Goal: Task Accomplishment & Management: Use online tool/utility

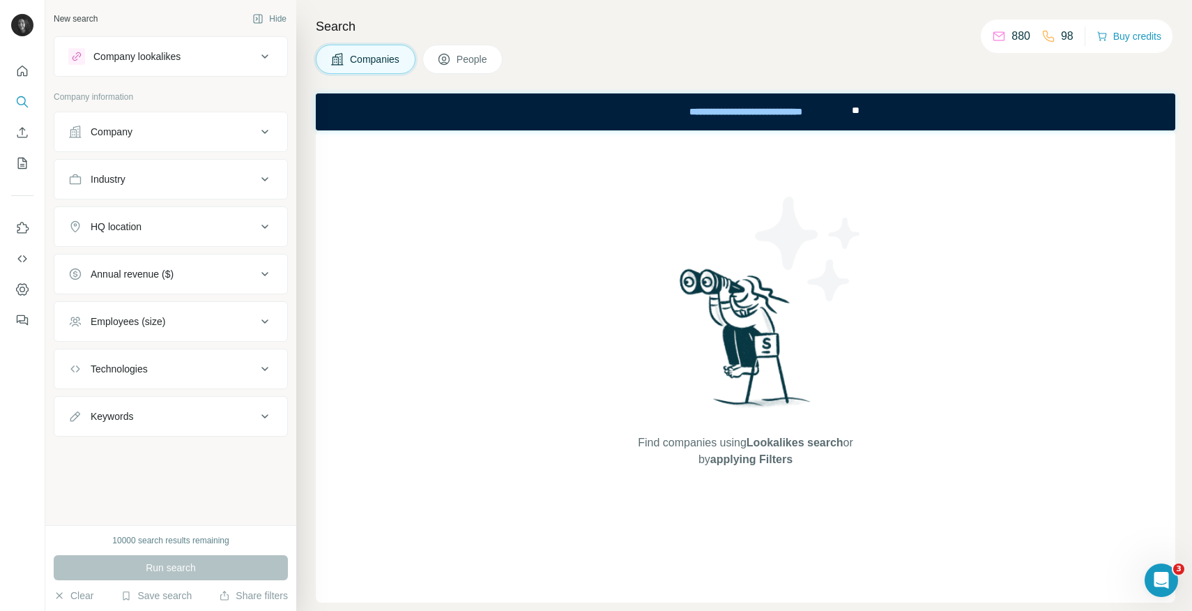
click at [265, 130] on icon at bounding box center [264, 131] width 17 height 17
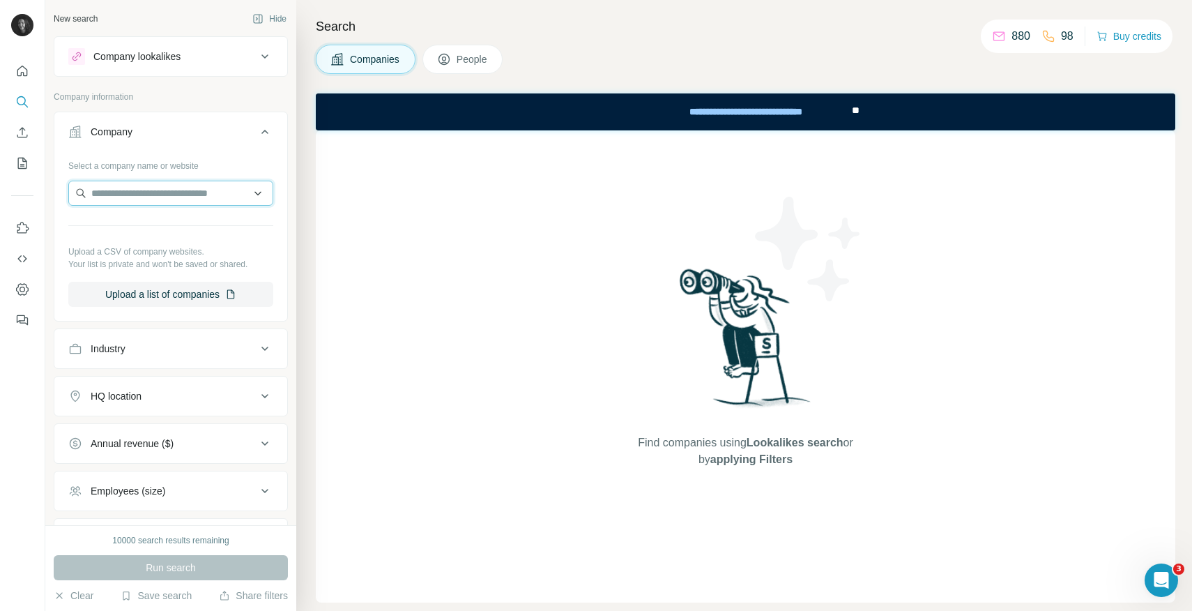
click at [199, 190] on input "text" at bounding box center [170, 193] width 205 height 25
paste input "**********"
drag, startPoint x: 125, startPoint y: 192, endPoint x: 37, endPoint y: 192, distance: 87.8
click at [37, 192] on div "**********" at bounding box center [596, 305] width 1192 height 611
type input "**********"
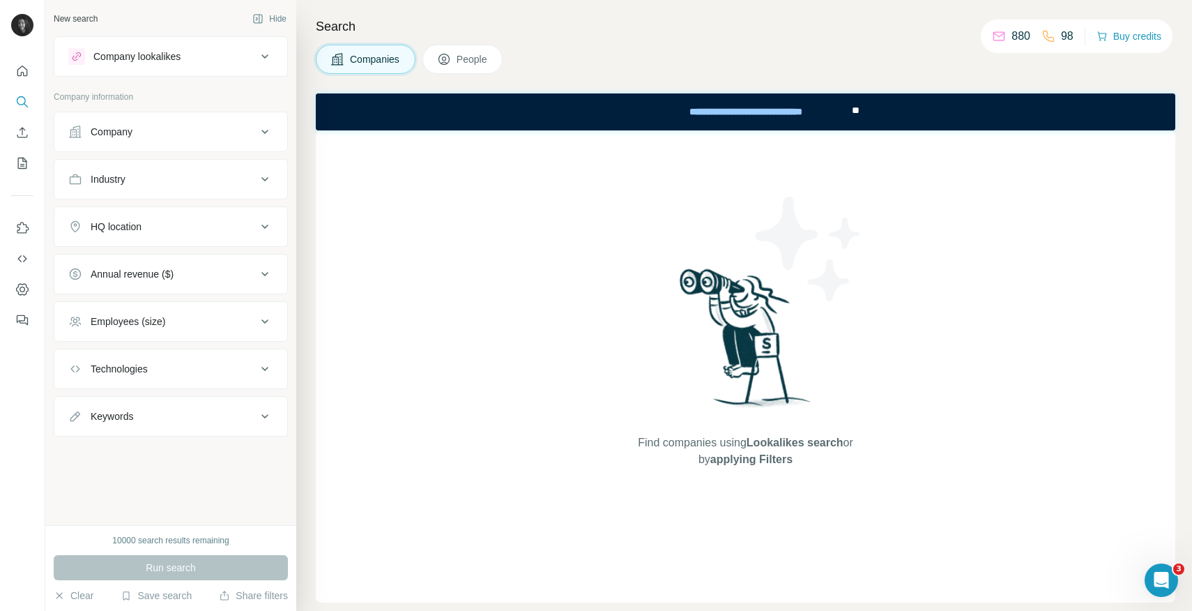
click at [153, 123] on button "Company" at bounding box center [170, 131] width 233 height 33
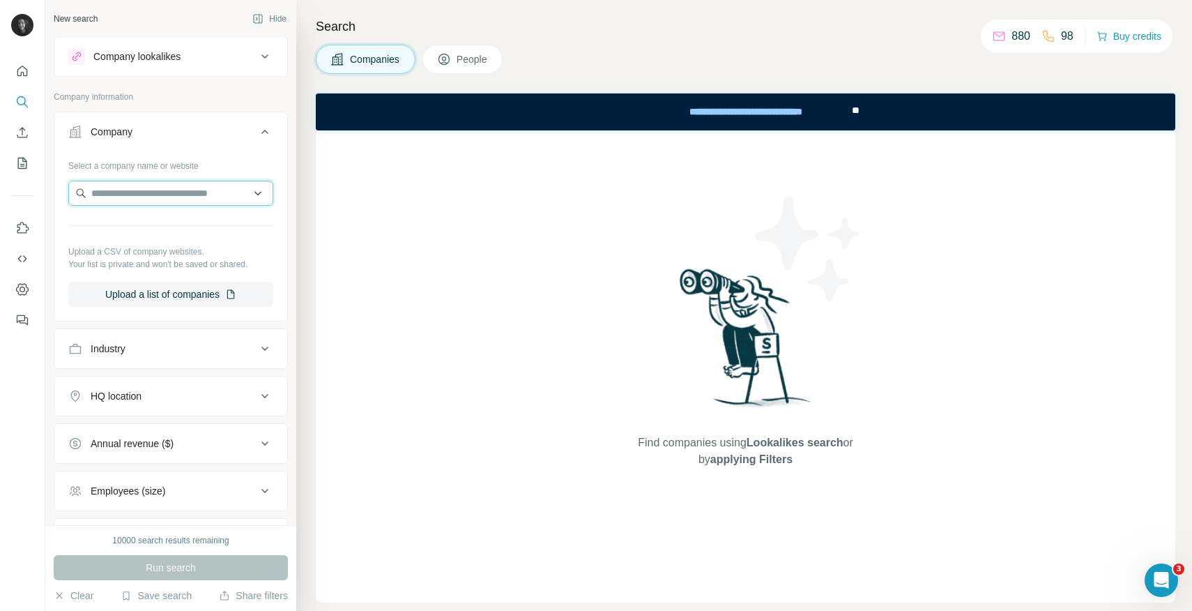
click at [134, 189] on input "text" at bounding box center [170, 193] width 205 height 25
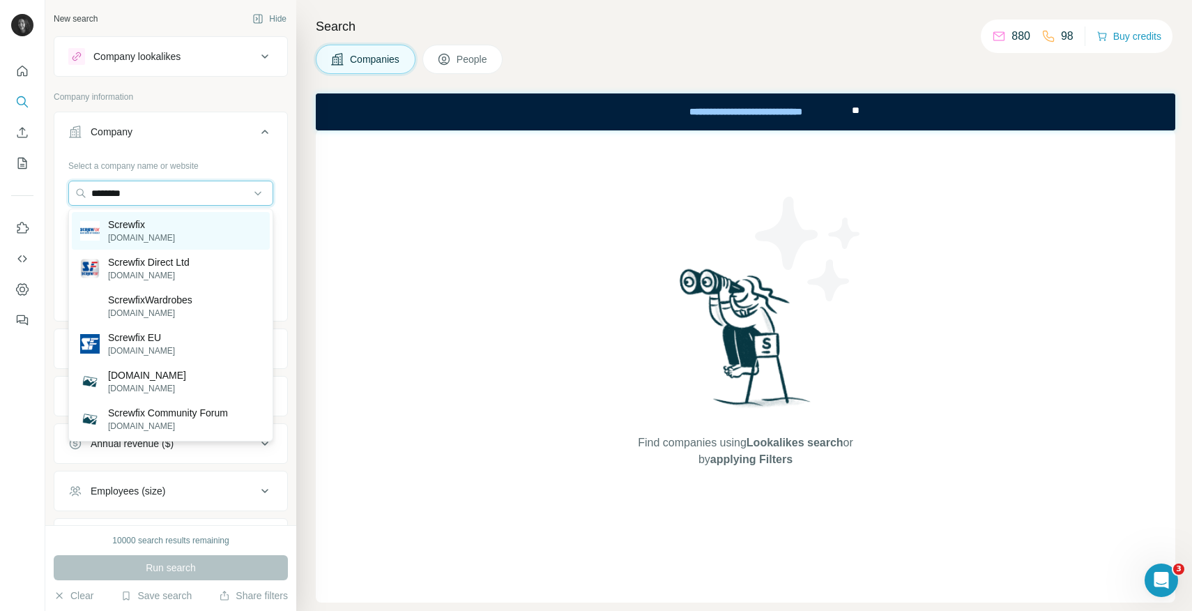
type input "********"
click at [173, 242] on div "Screwfix [DOMAIN_NAME]" at bounding box center [171, 231] width 198 height 38
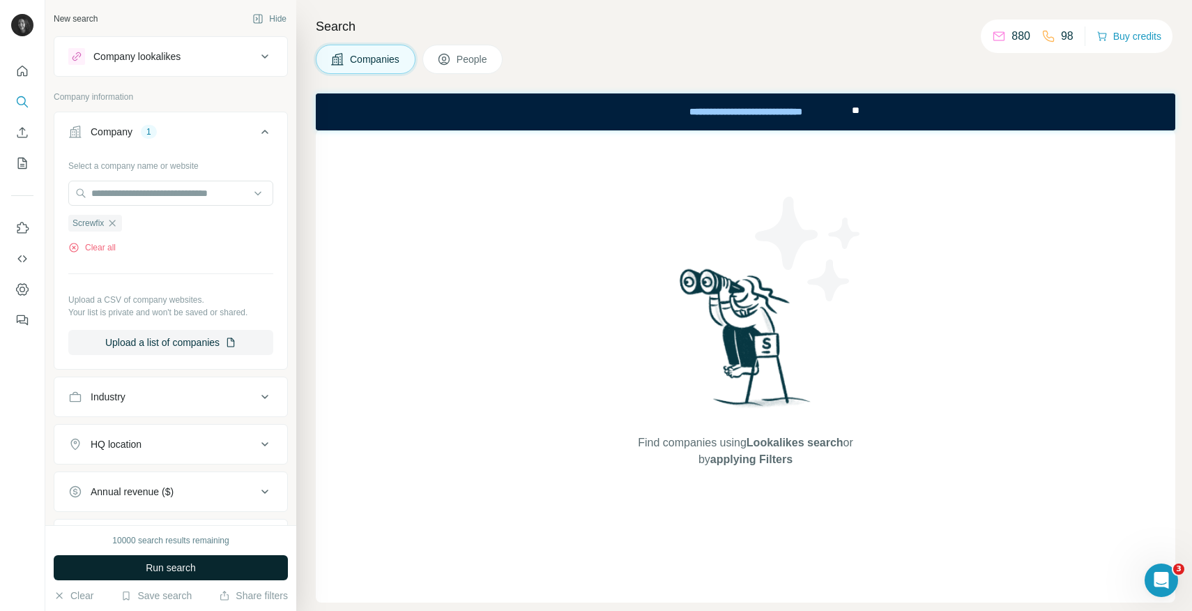
click at [187, 566] on span "Run search" at bounding box center [171, 567] width 50 height 14
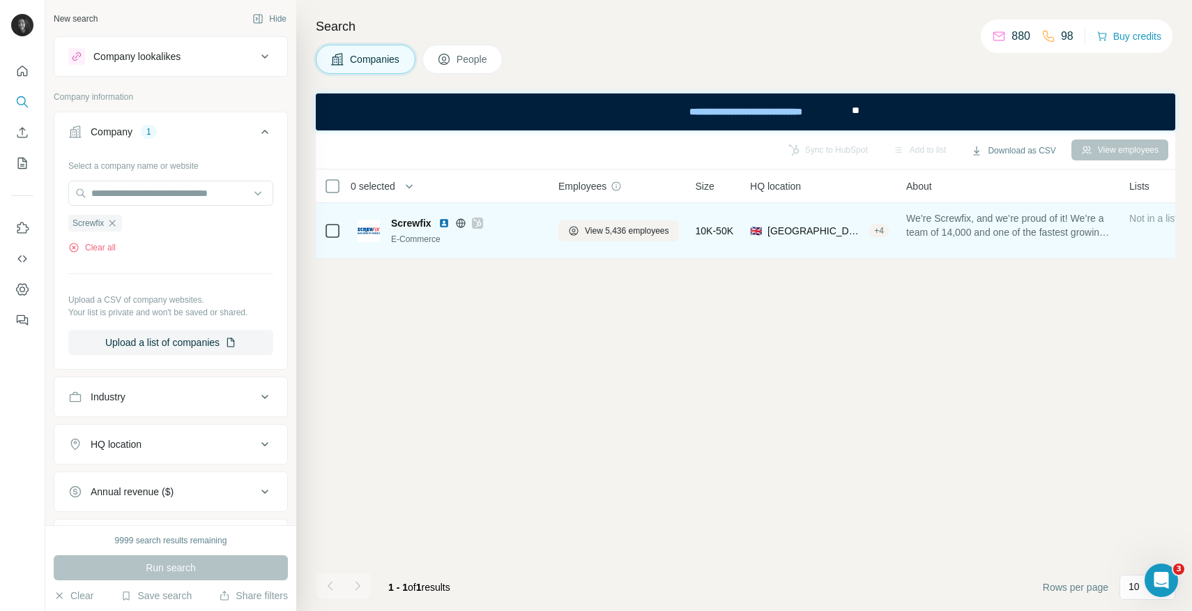
click at [406, 221] on span "Screwfix" at bounding box center [411, 223] width 40 height 14
click at [362, 232] on img at bounding box center [369, 231] width 22 height 22
click at [633, 236] on span "View 5,436 employees" at bounding box center [627, 230] width 84 height 13
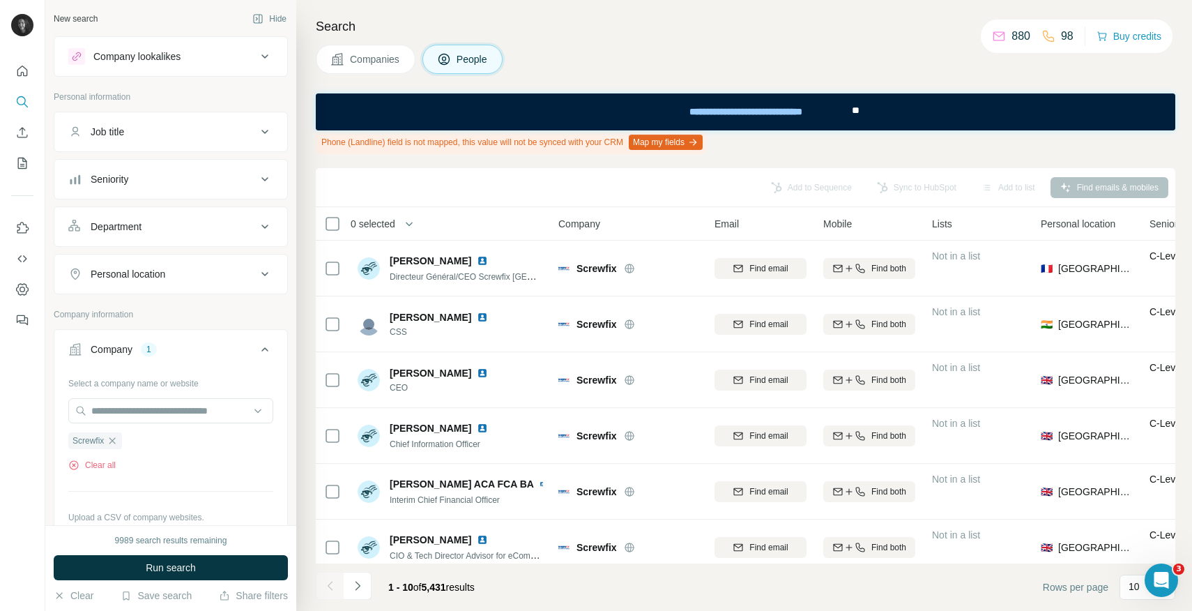
click at [109, 231] on div "Department" at bounding box center [116, 227] width 51 height 14
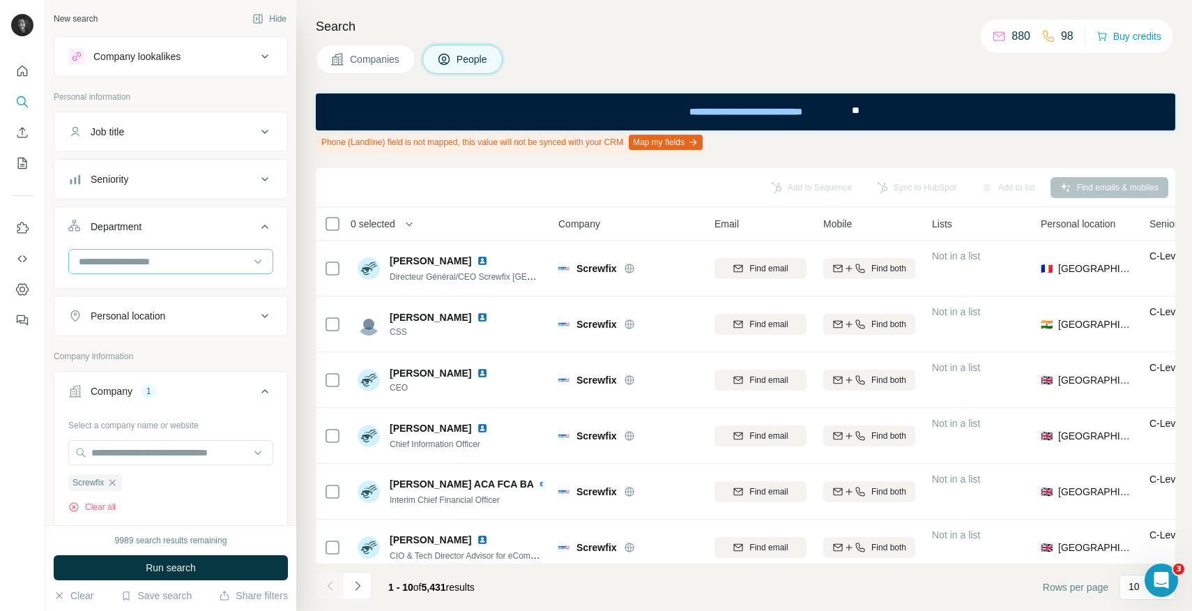
click at [137, 260] on input at bounding box center [163, 261] width 172 height 15
type input "*********"
click at [140, 284] on div "Marketing and Advertising" at bounding box center [171, 292] width 198 height 25
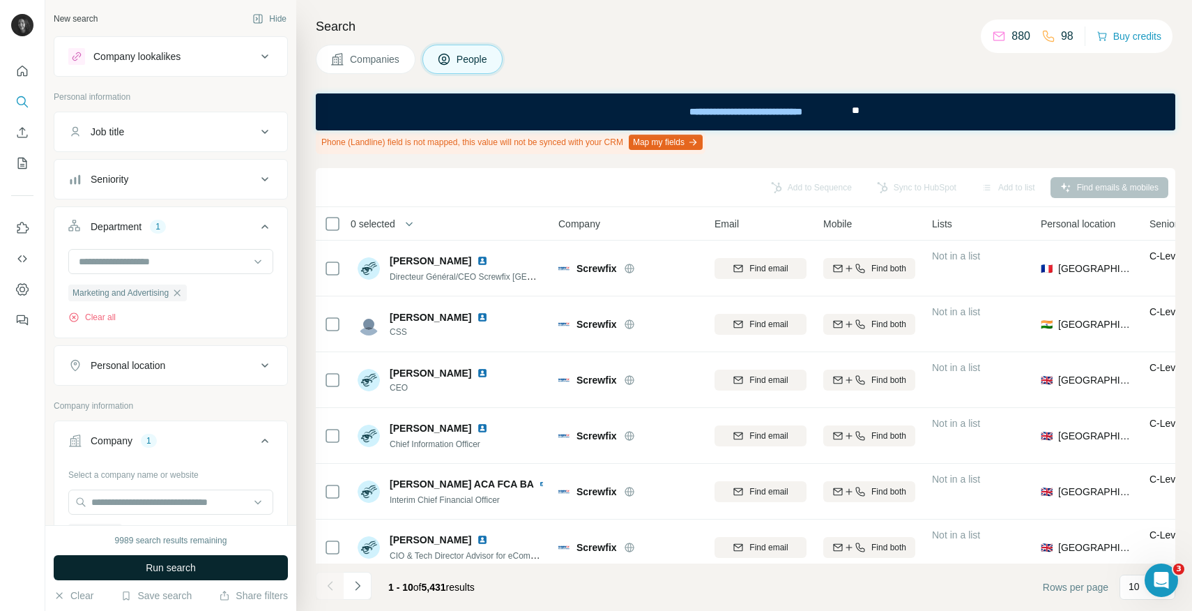
click at [181, 560] on span "Run search" at bounding box center [171, 567] width 50 height 14
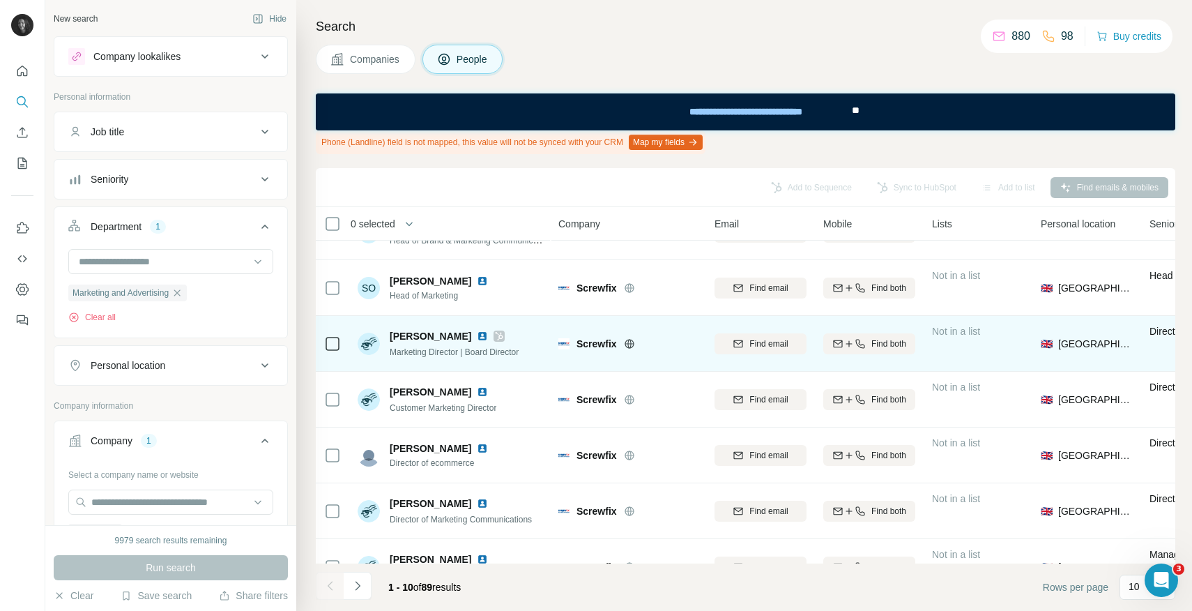
scroll to position [157, 0]
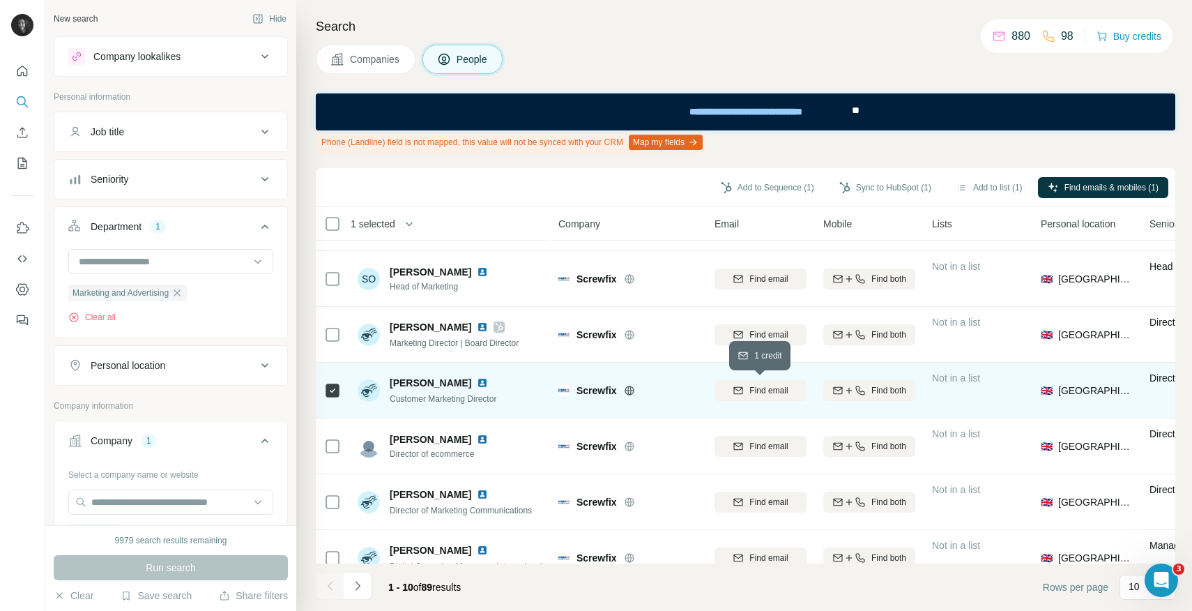
click at [737, 388] on icon "button" at bounding box center [738, 390] width 11 height 11
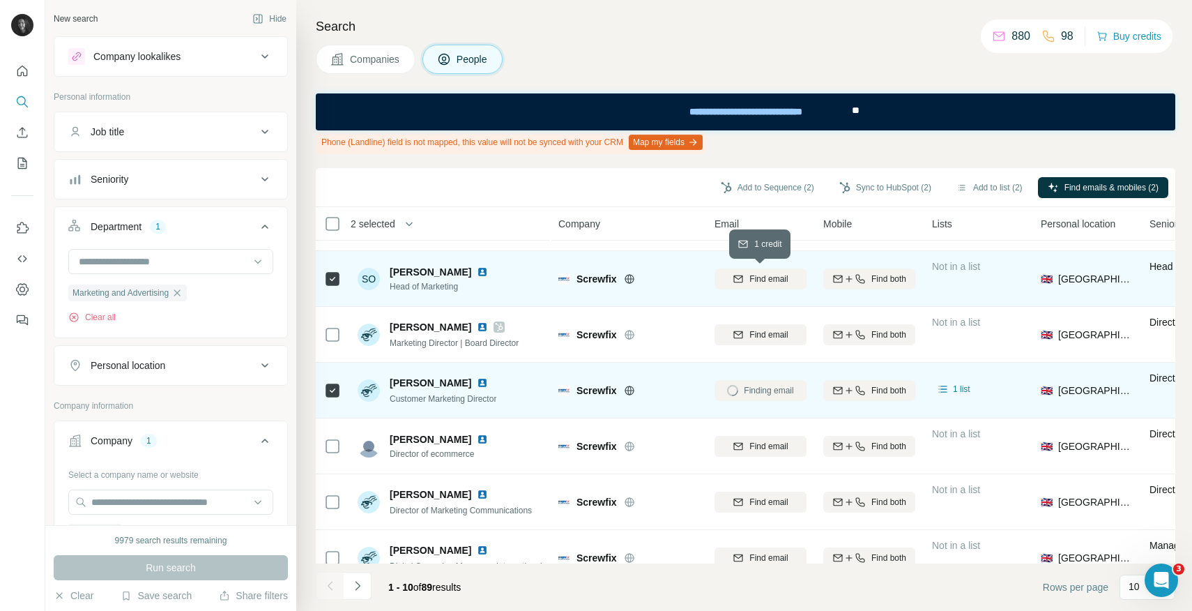
click at [789, 277] on div "Find email" at bounding box center [760, 279] width 92 height 13
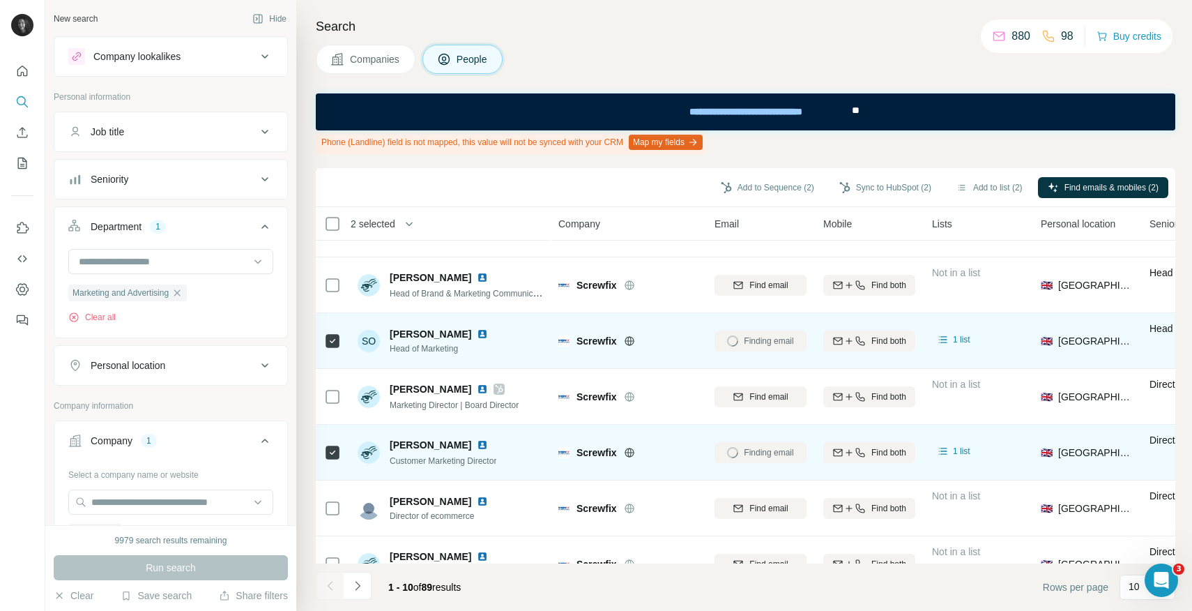
scroll to position [89, 0]
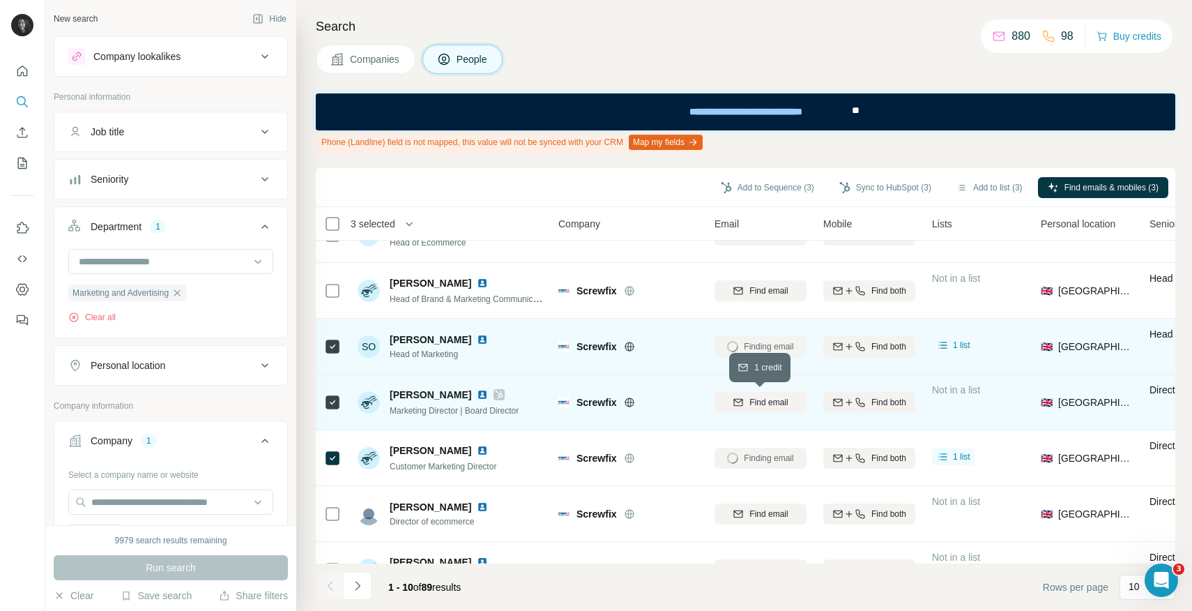
click at [751, 401] on span "Find email" at bounding box center [768, 402] width 38 height 13
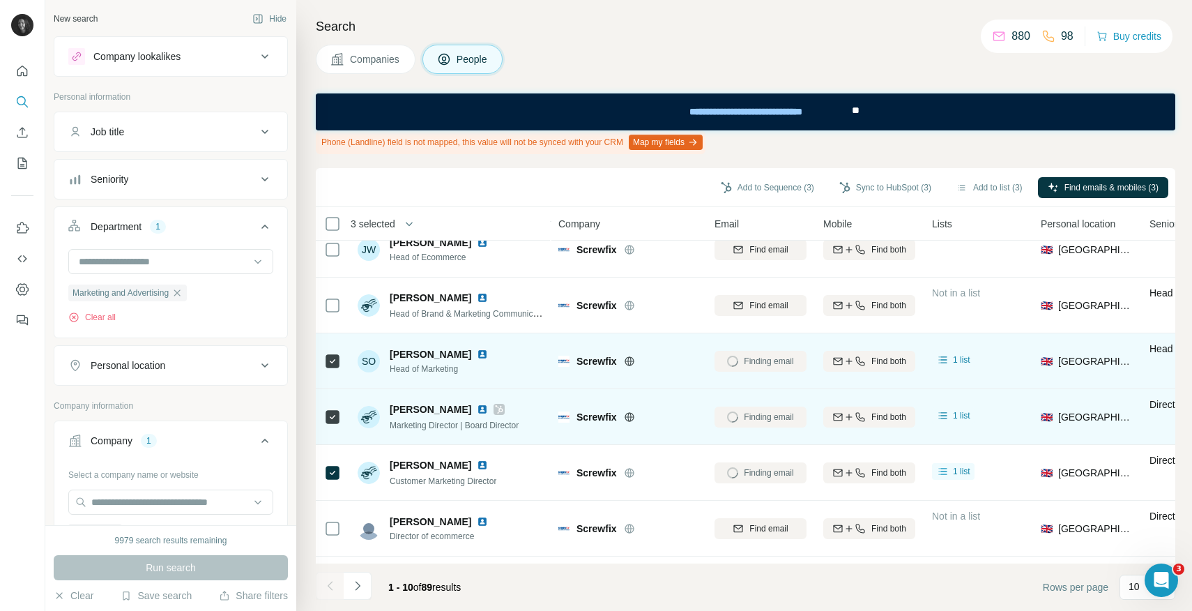
scroll to position [70, 0]
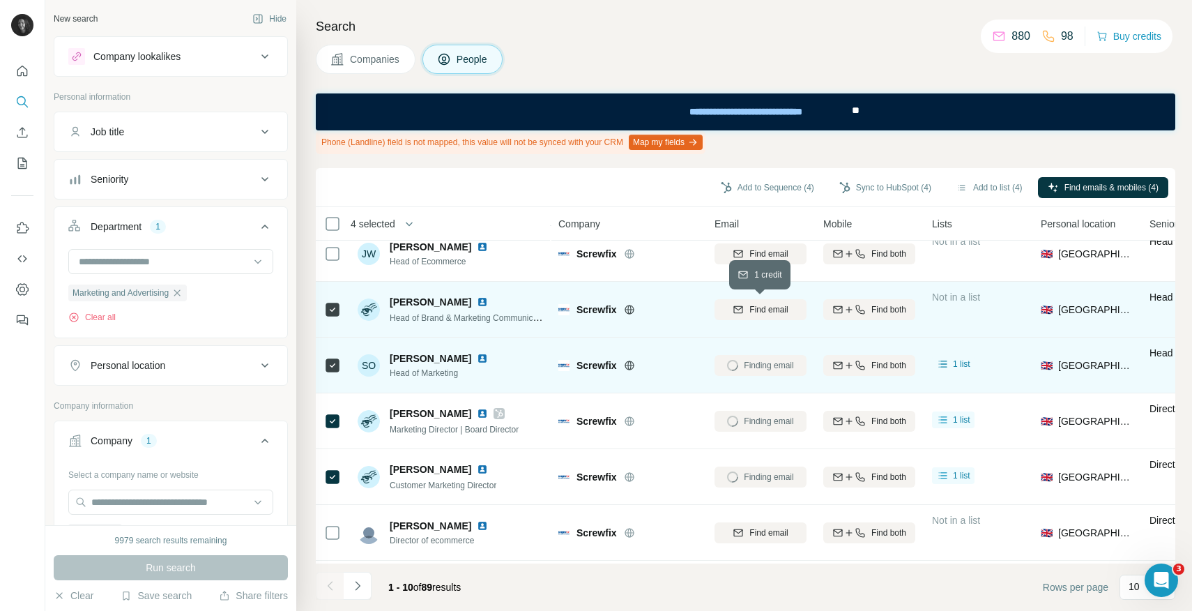
click at [747, 307] on div "Find email" at bounding box center [760, 309] width 92 height 13
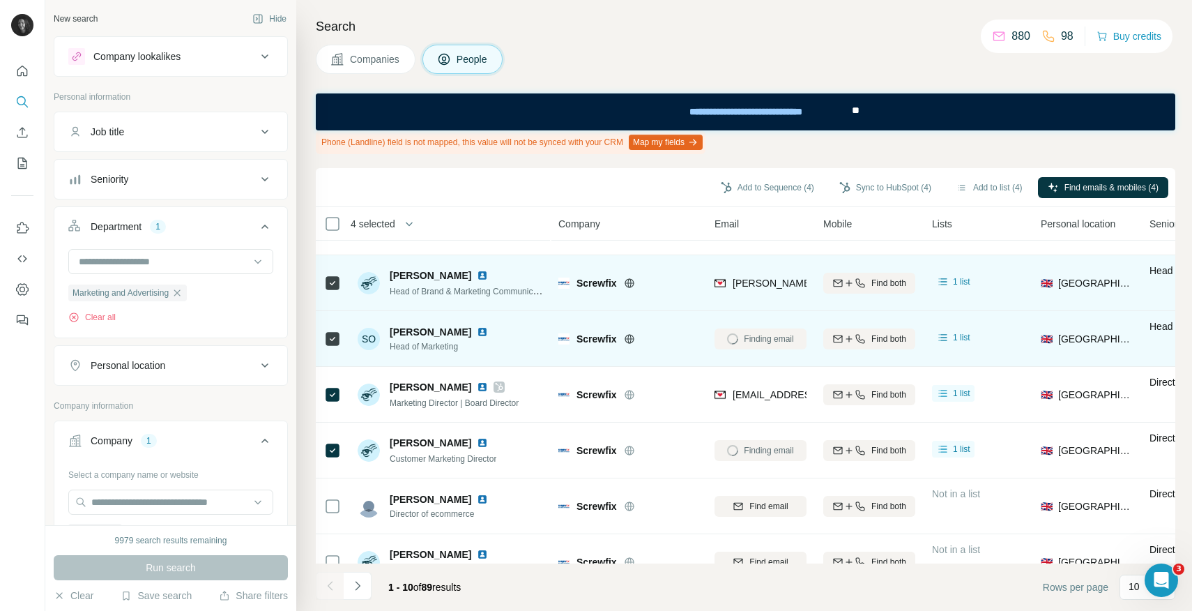
scroll to position [116, 0]
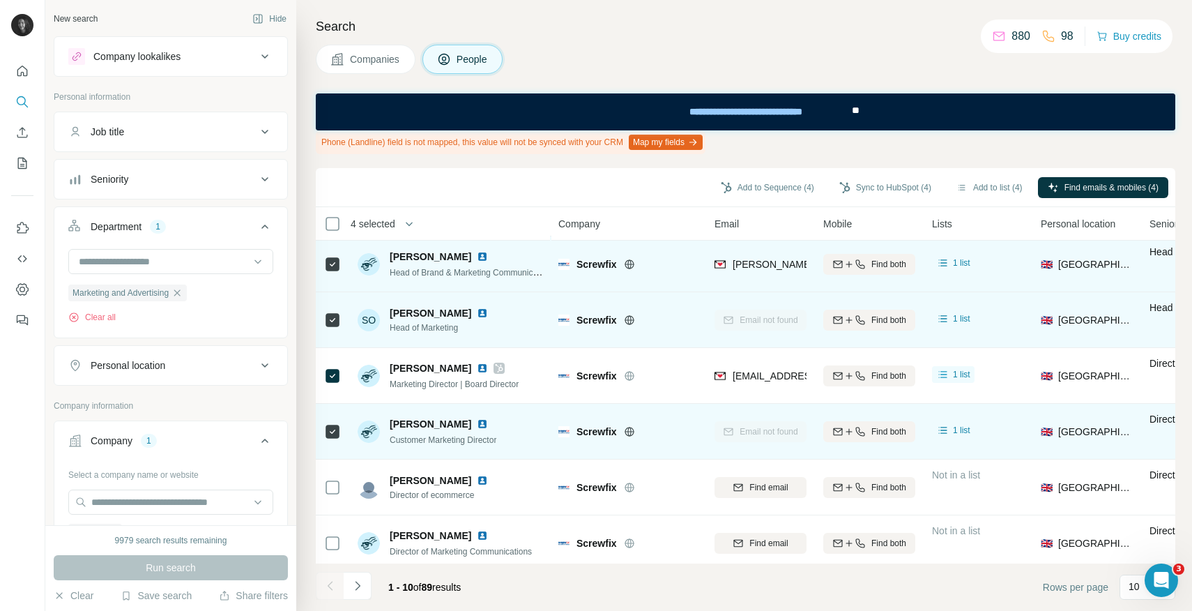
click at [324, 431] on icon at bounding box center [332, 431] width 17 height 17
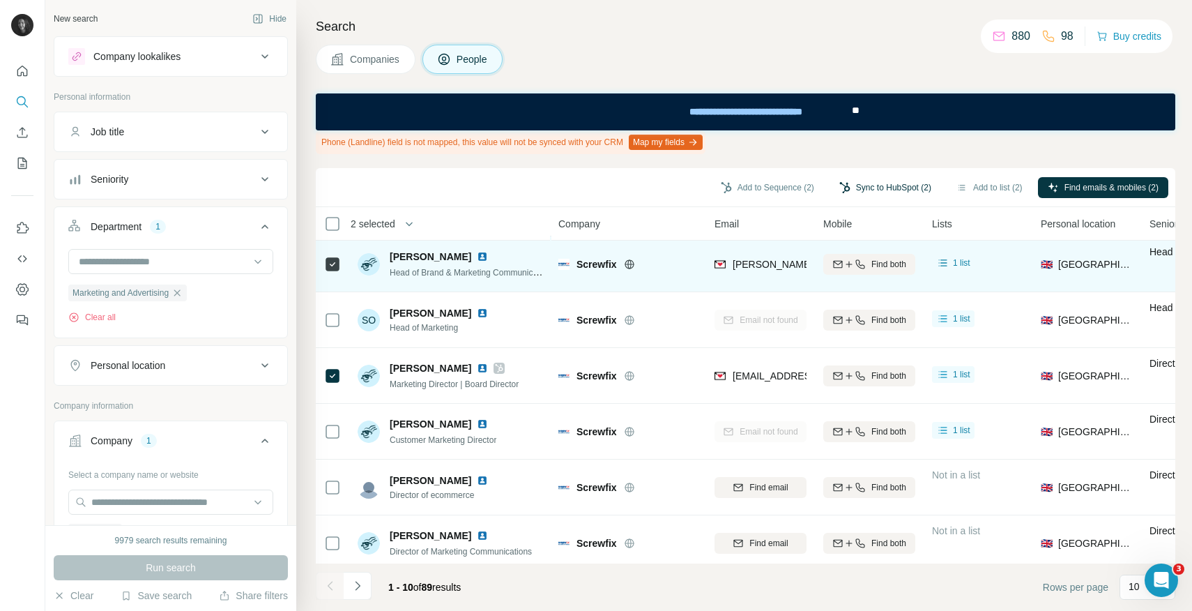
click at [896, 189] on button "Sync to HubSpot (2)" at bounding box center [885, 187] width 112 height 21
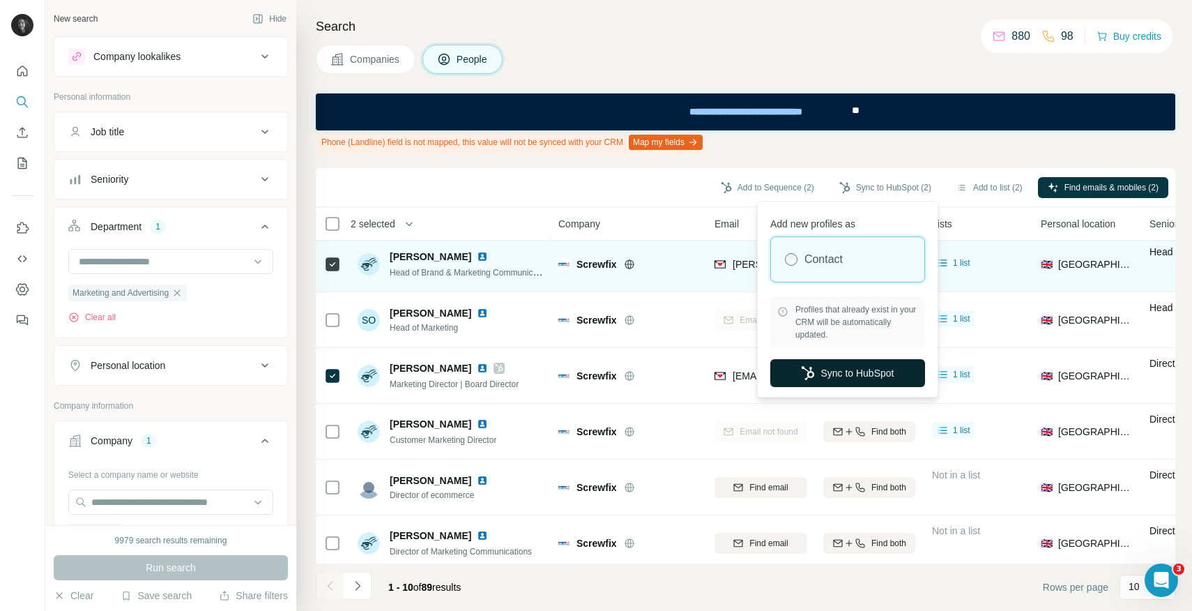
click at [848, 376] on button "Sync to HubSpot" at bounding box center [847, 373] width 155 height 28
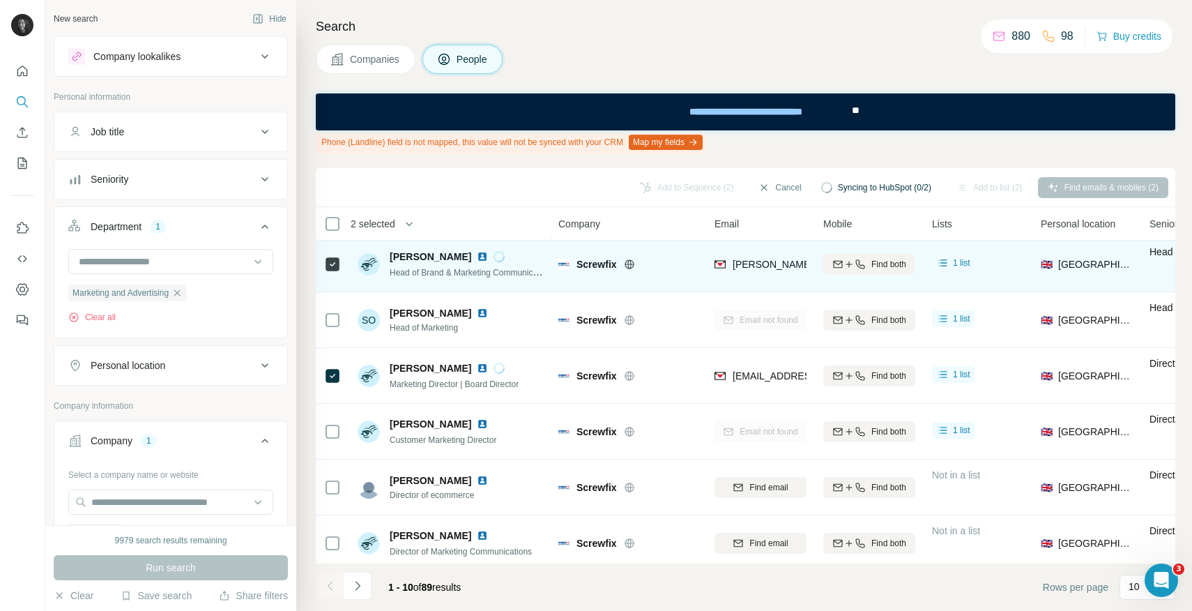
scroll to position [234, 0]
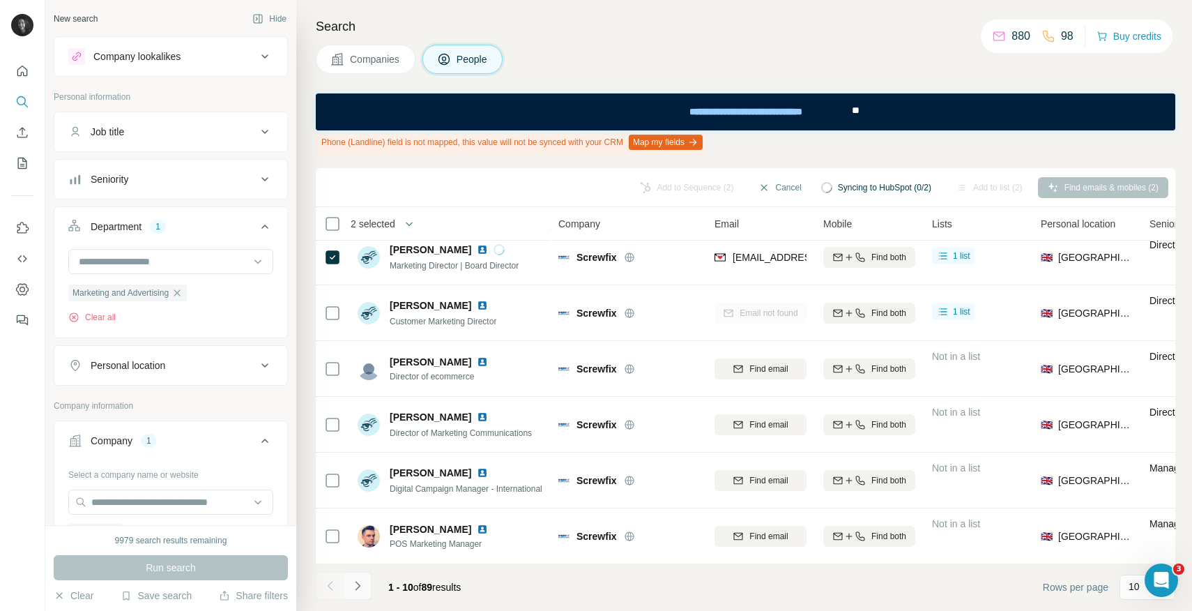
click at [361, 589] on icon "Navigate to next page" at bounding box center [358, 586] width 14 height 14
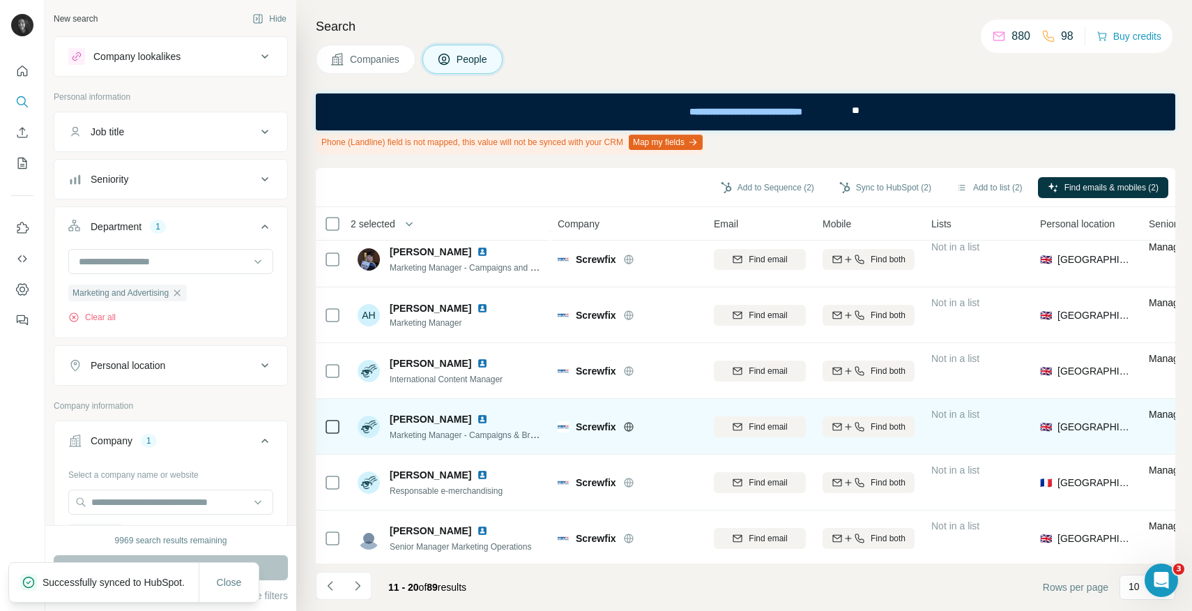
scroll to position [0, 1]
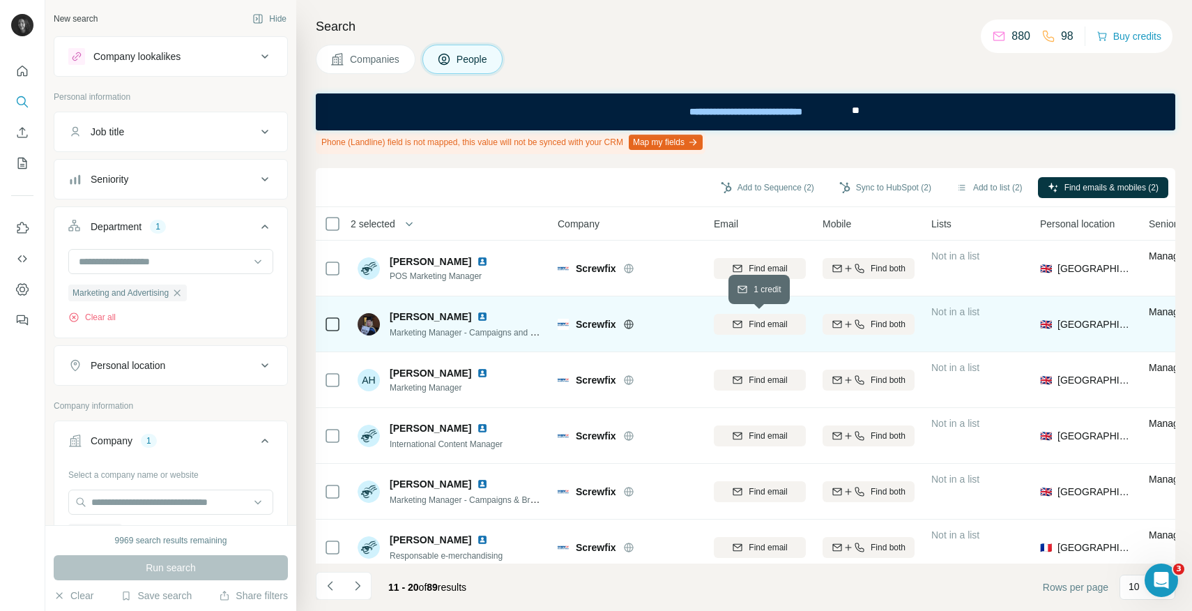
click at [751, 325] on span "Find email" at bounding box center [768, 324] width 38 height 13
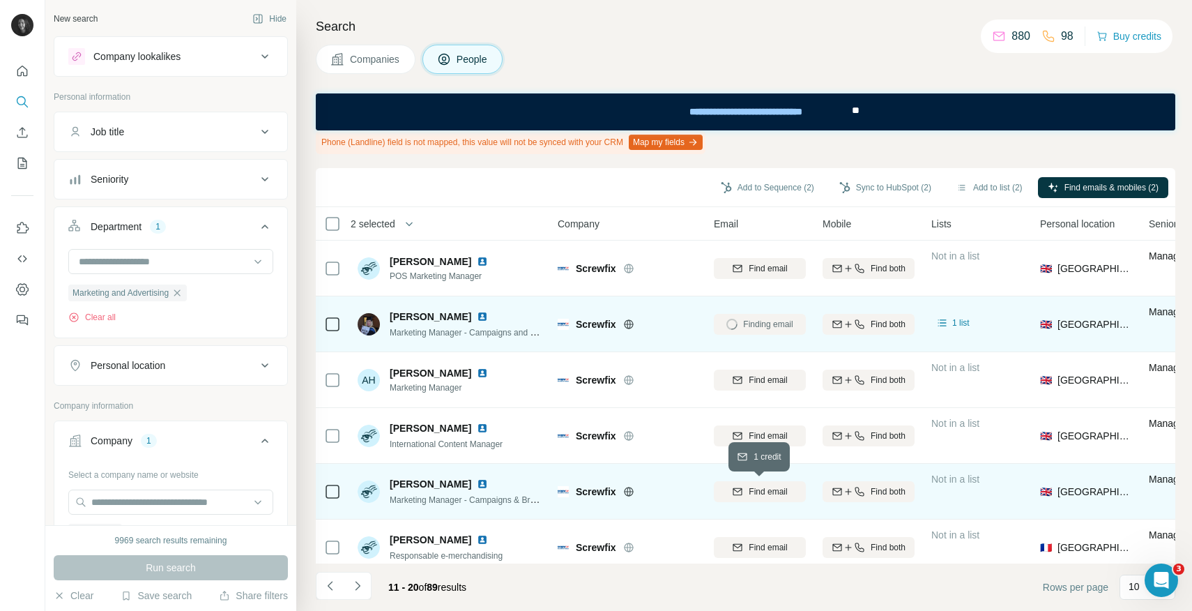
click at [752, 489] on span "Find email" at bounding box center [768, 491] width 38 height 13
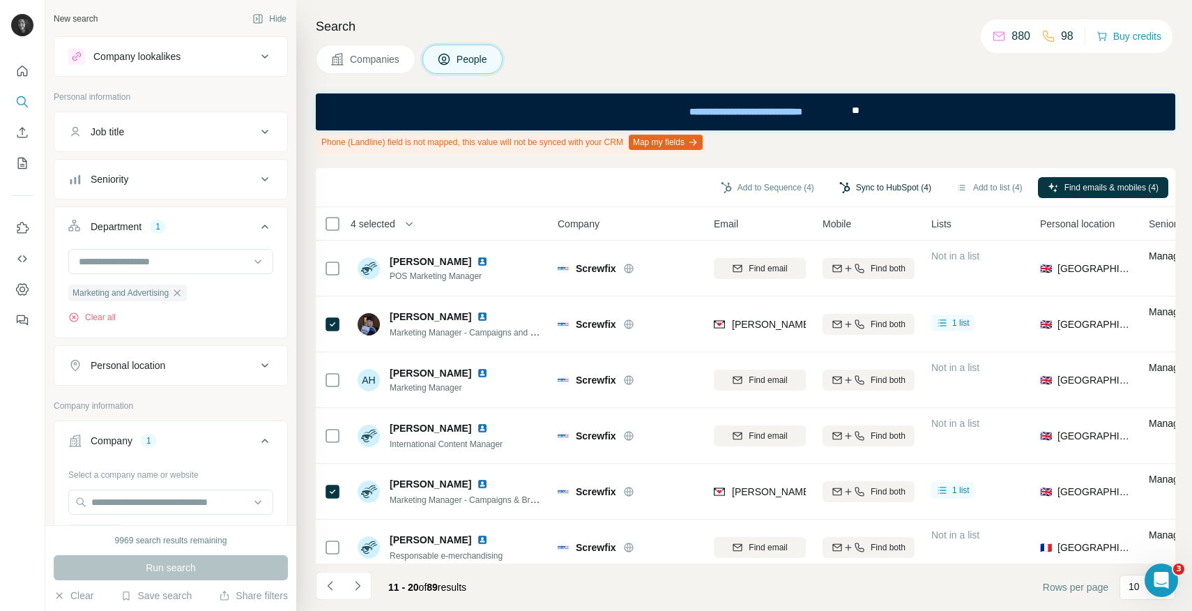
click at [875, 184] on button "Sync to HubSpot (4)" at bounding box center [885, 187] width 112 height 21
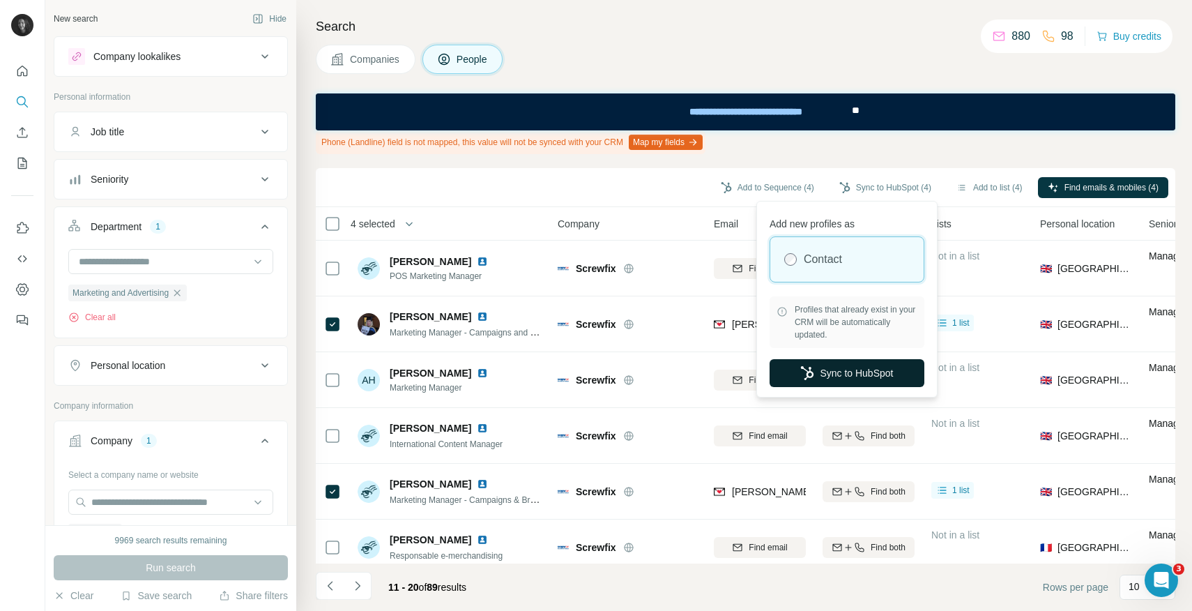
click at [855, 375] on button "Sync to HubSpot" at bounding box center [846, 373] width 155 height 28
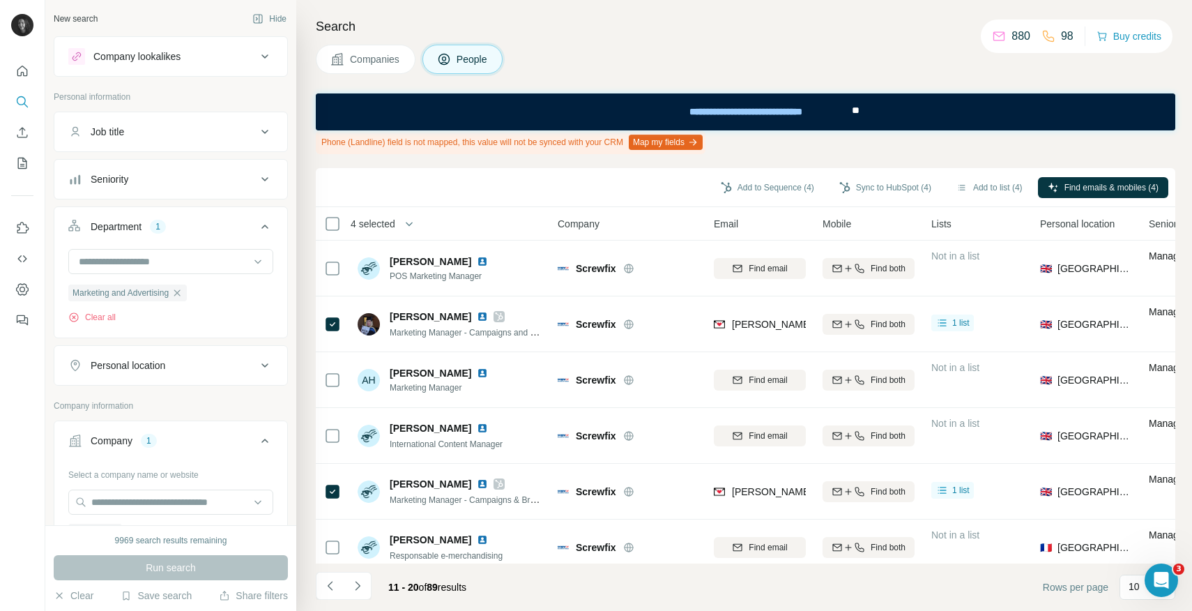
drag, startPoint x: 182, startPoint y: 292, endPoint x: 174, endPoint y: 281, distance: 13.5
click at [182, 292] on icon "button" at bounding box center [176, 292] width 11 height 11
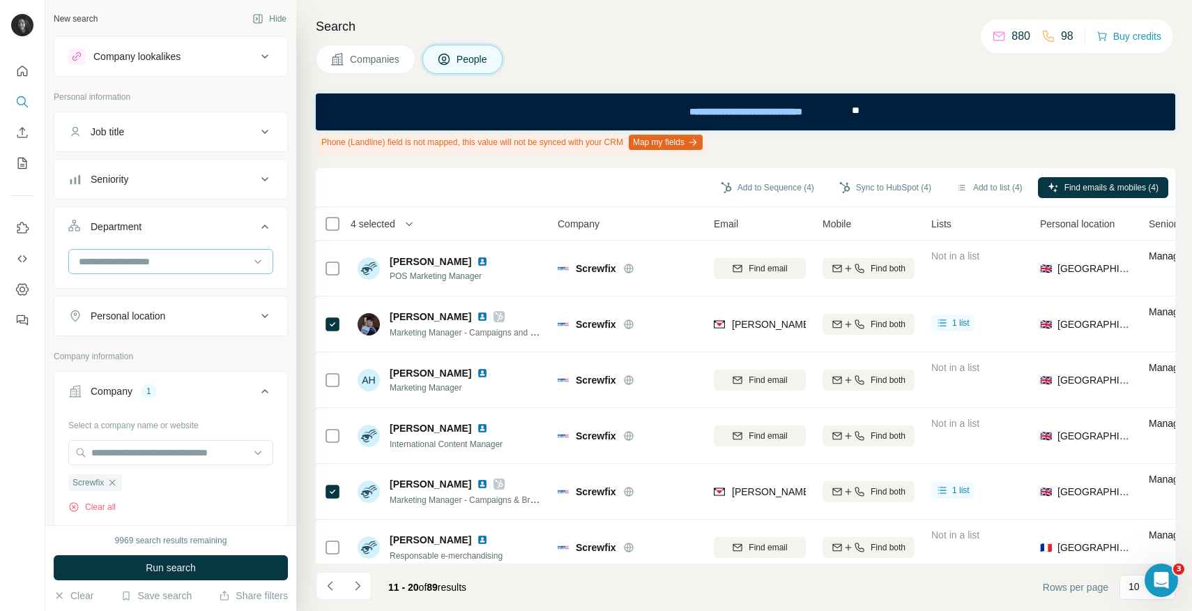
click at [151, 260] on input at bounding box center [163, 261] width 172 height 15
drag, startPoint x: 115, startPoint y: 478, endPoint x: 125, endPoint y: 468, distance: 14.8
click at [115, 477] on icon "button" at bounding box center [112, 482] width 11 height 11
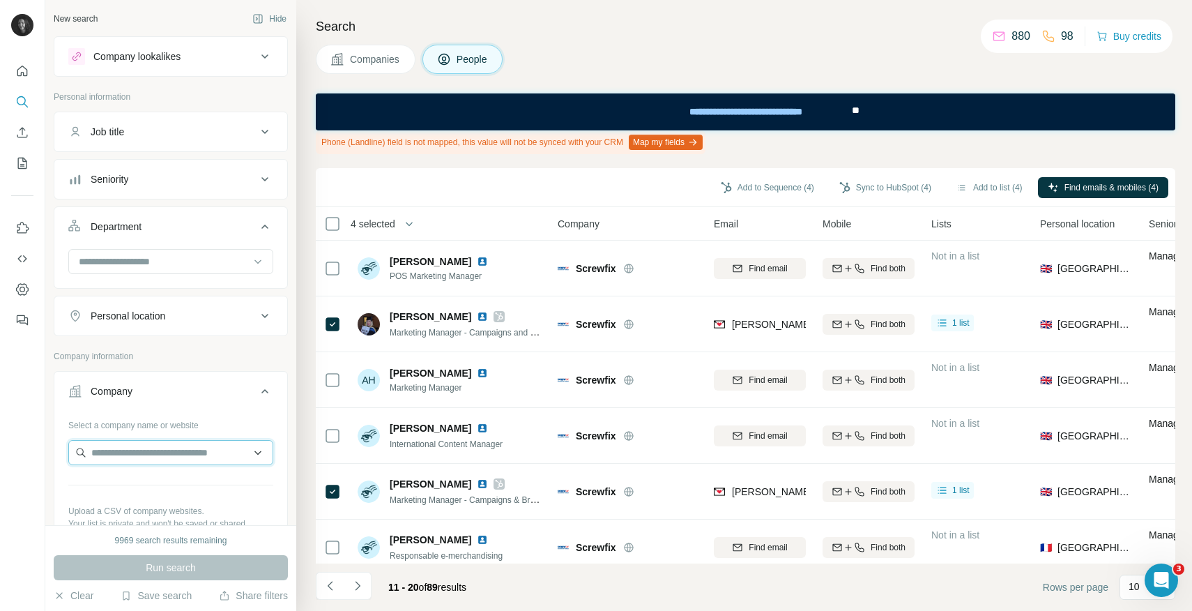
click at [127, 456] on input "text" at bounding box center [170, 452] width 205 height 25
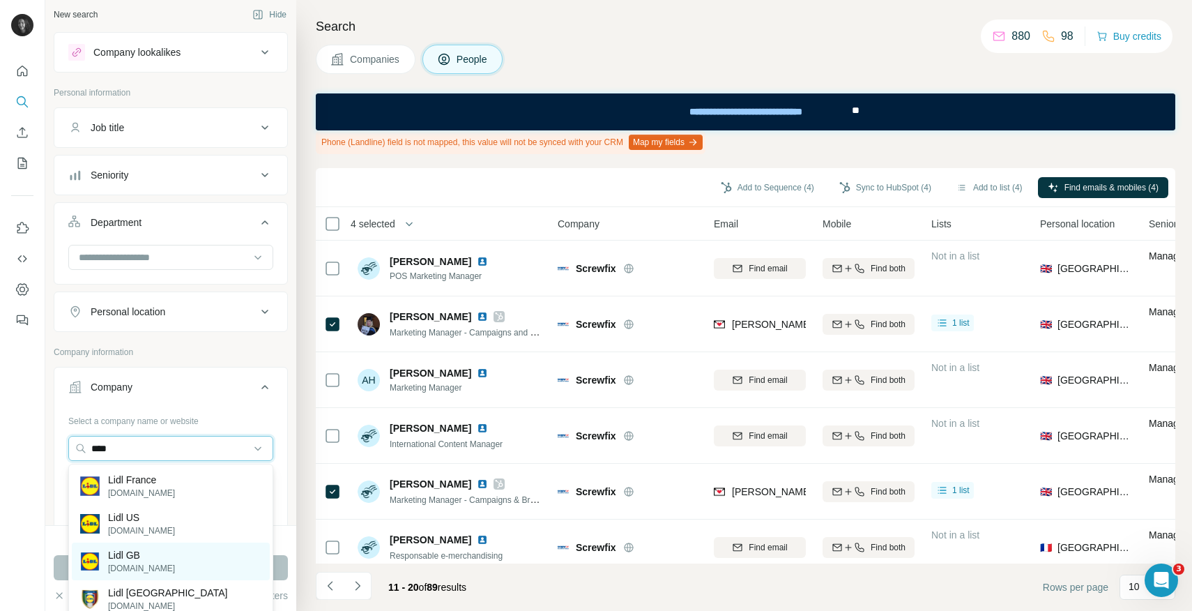
type input "****"
click at [140, 557] on p "Lidl GB" at bounding box center [141, 555] width 67 height 14
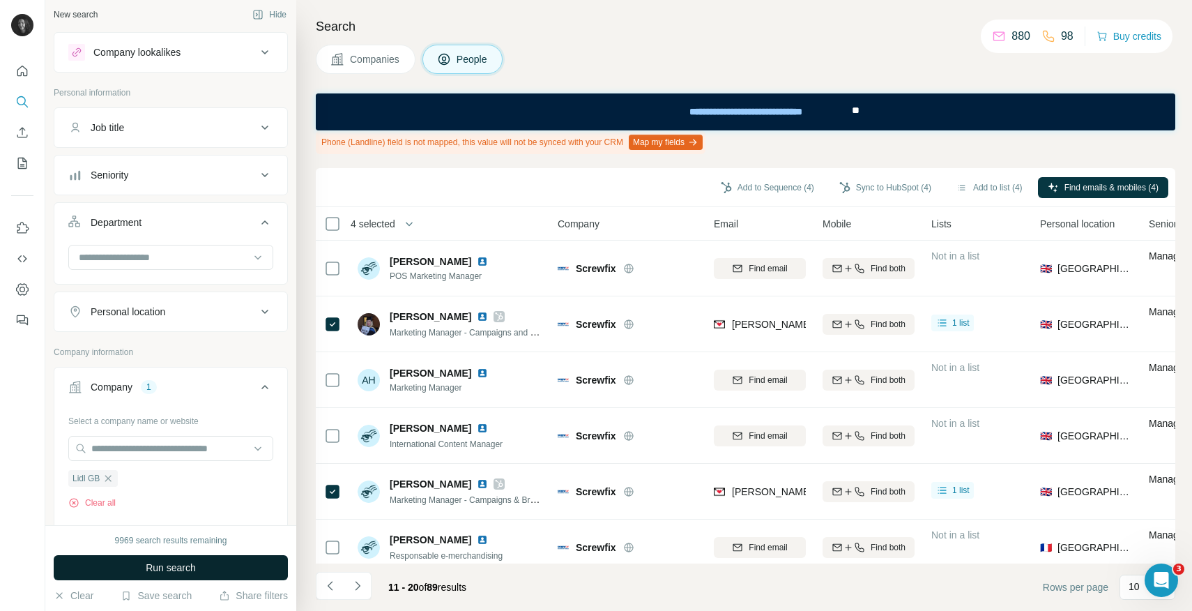
click at [152, 567] on span "Run search" at bounding box center [171, 567] width 50 height 14
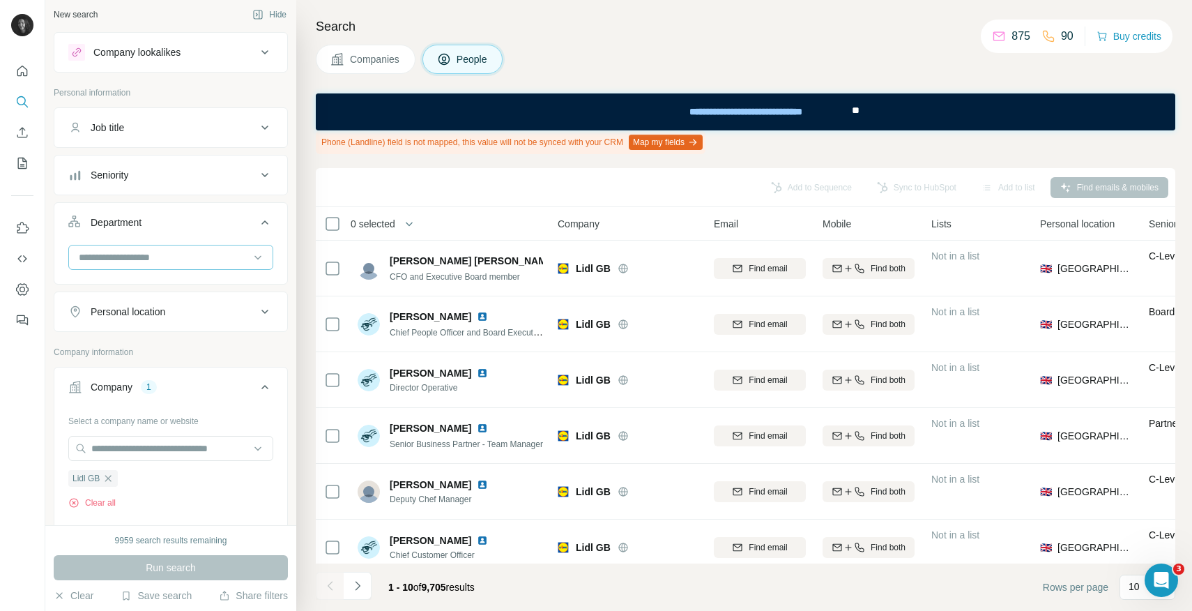
click at [132, 252] on input at bounding box center [163, 257] width 172 height 15
type input "*****"
click at [139, 288] on p "Marketing and Advertising" at bounding box center [136, 289] width 112 height 14
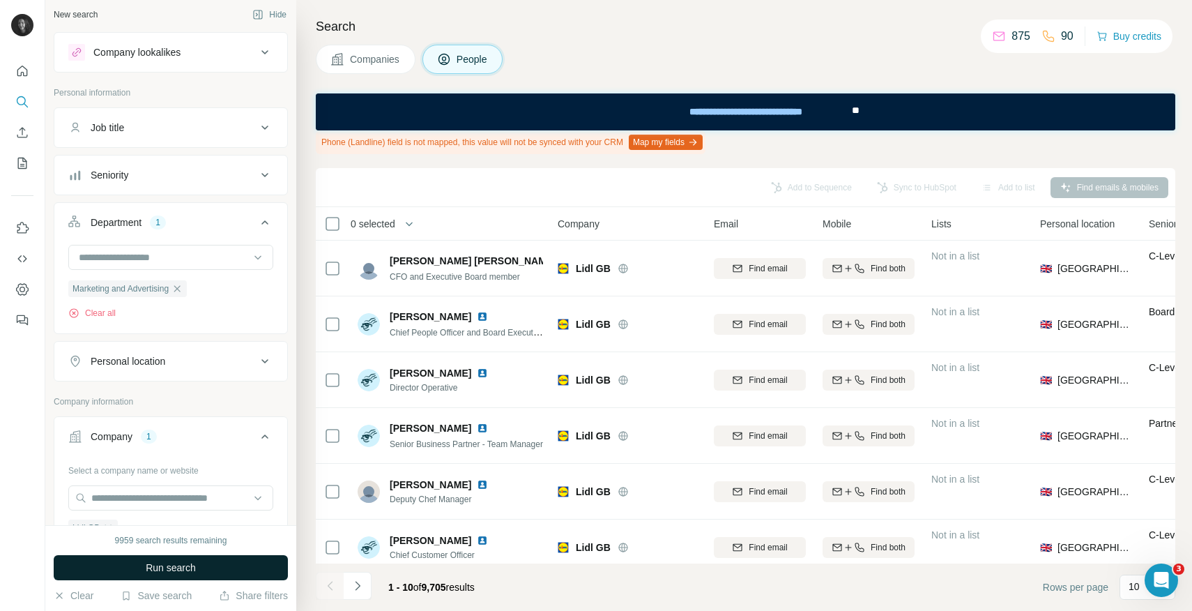
click at [177, 567] on span "Run search" at bounding box center [171, 567] width 50 height 14
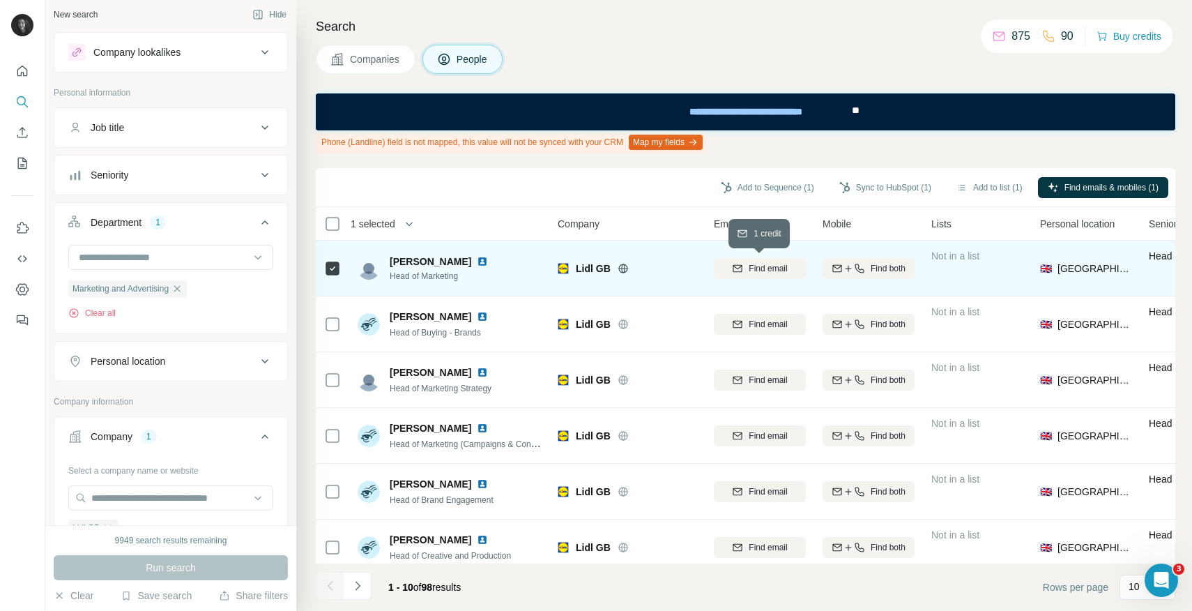
click at [765, 266] on span "Find email" at bounding box center [768, 268] width 38 height 13
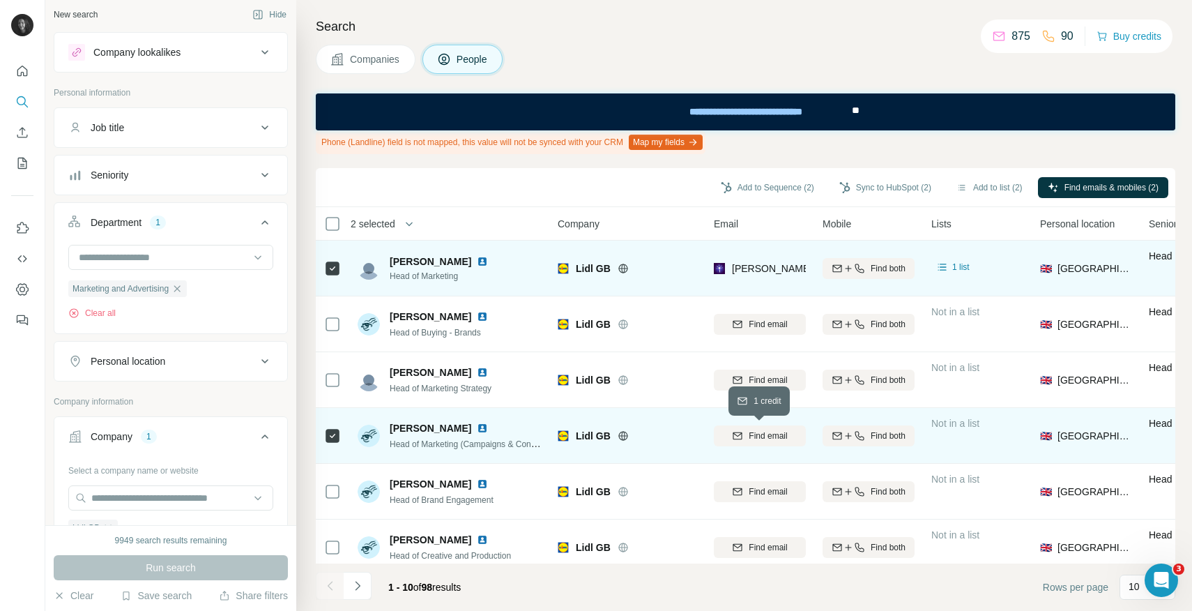
click at [753, 434] on span "Find email" at bounding box center [768, 435] width 38 height 13
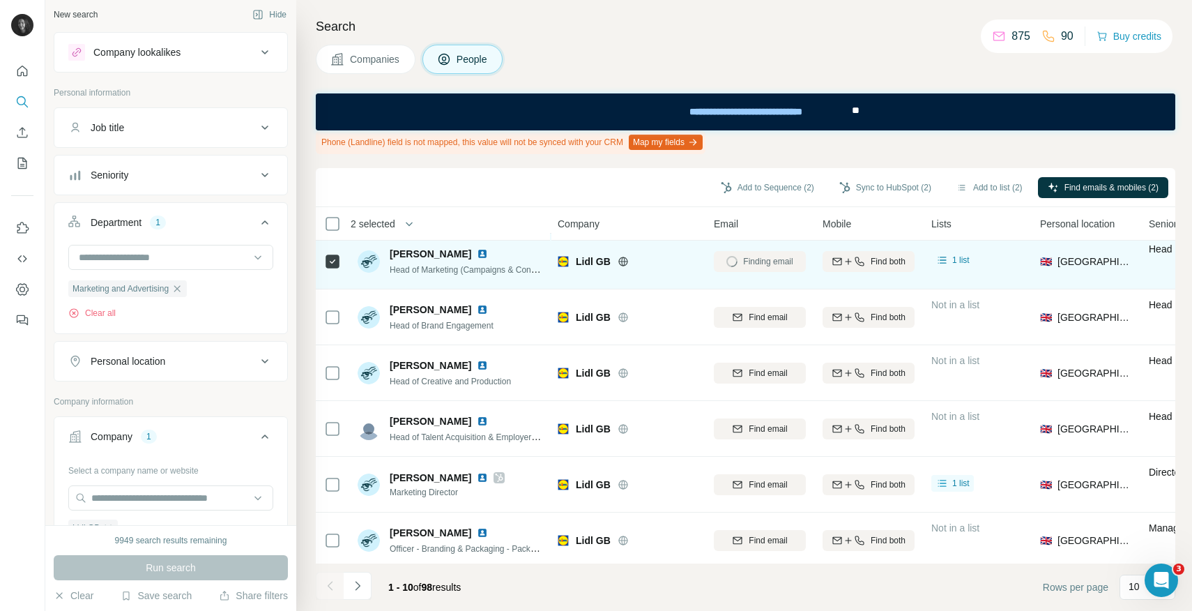
scroll to position [175, 1]
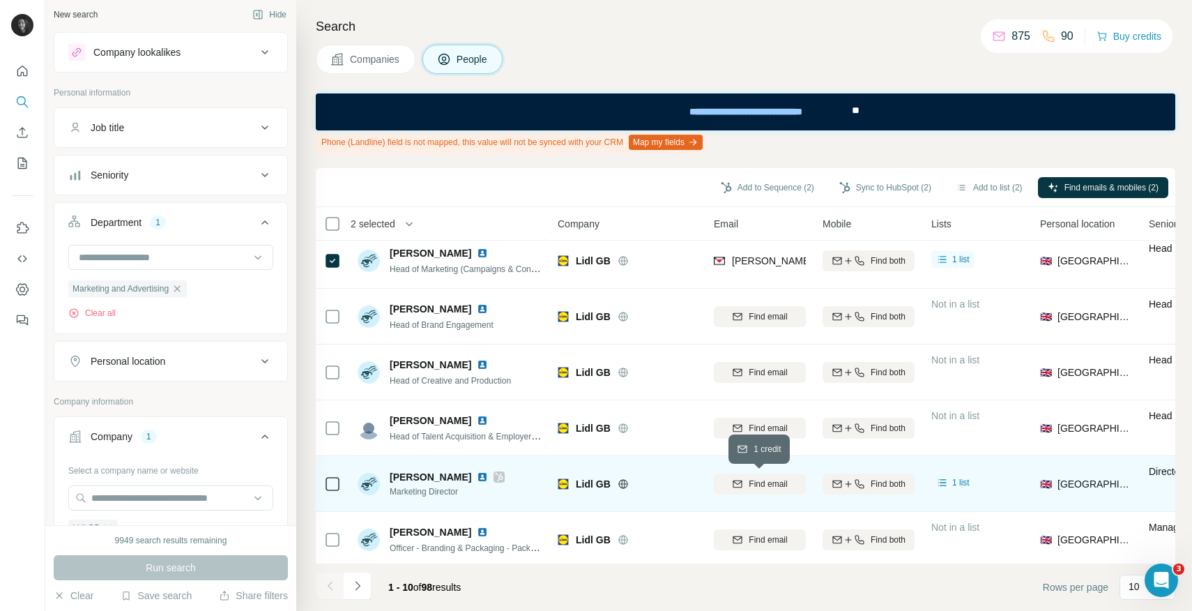
click at [765, 483] on span "Find email" at bounding box center [768, 483] width 38 height 13
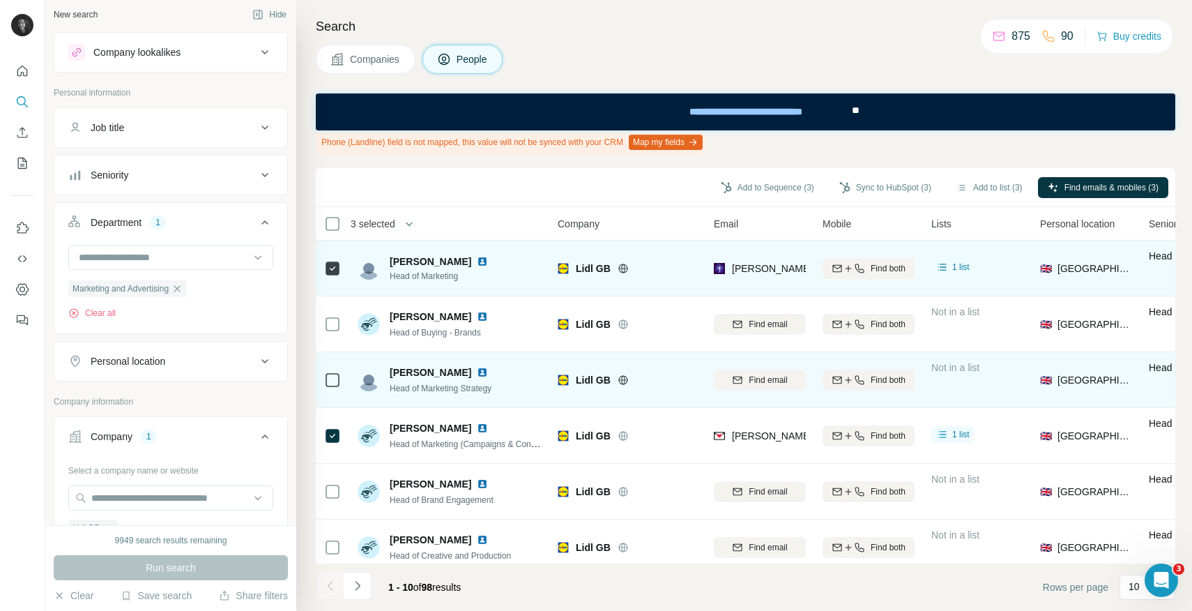
scroll to position [2, 1]
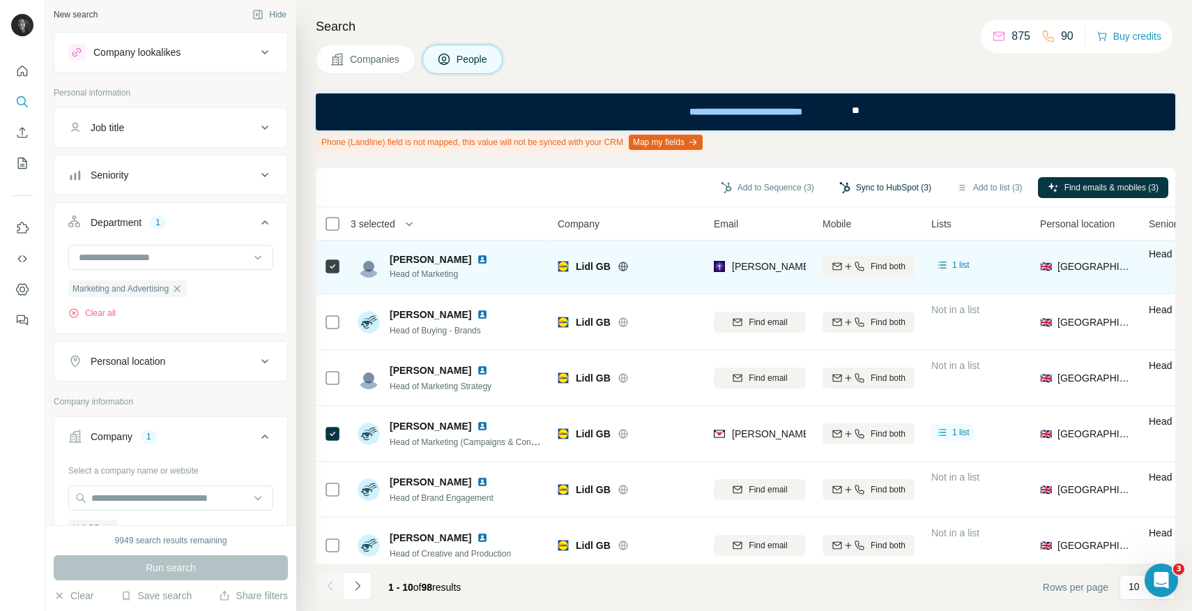
click at [898, 185] on button "Sync to HubSpot (3)" at bounding box center [885, 187] width 112 height 21
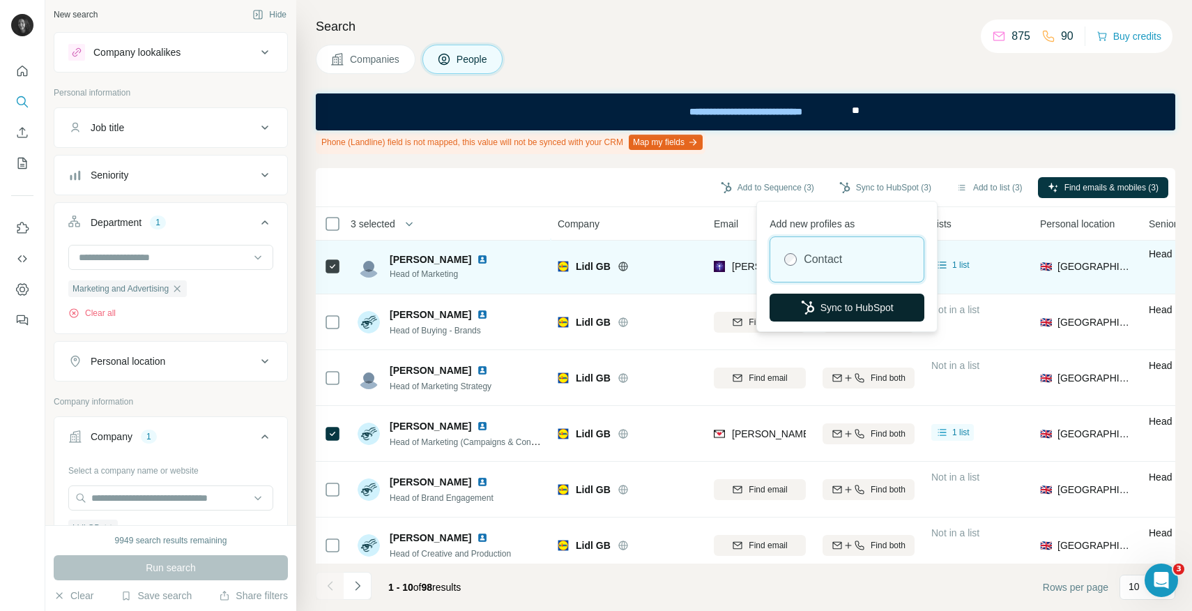
click at [819, 312] on button "Sync to HubSpot" at bounding box center [846, 307] width 155 height 28
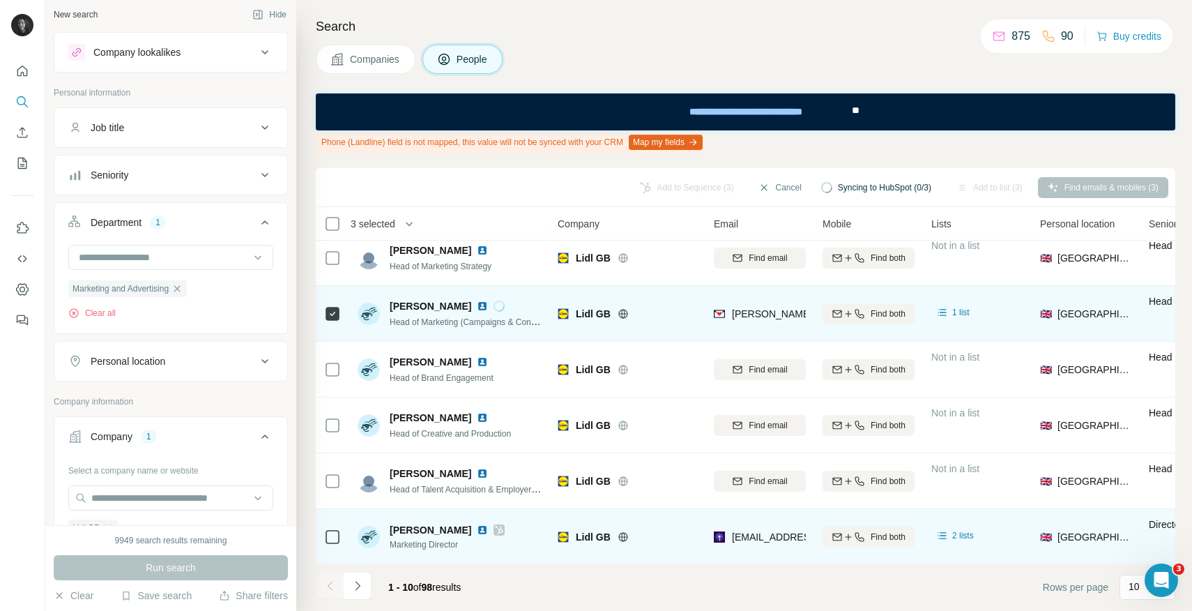
scroll to position [235, 1]
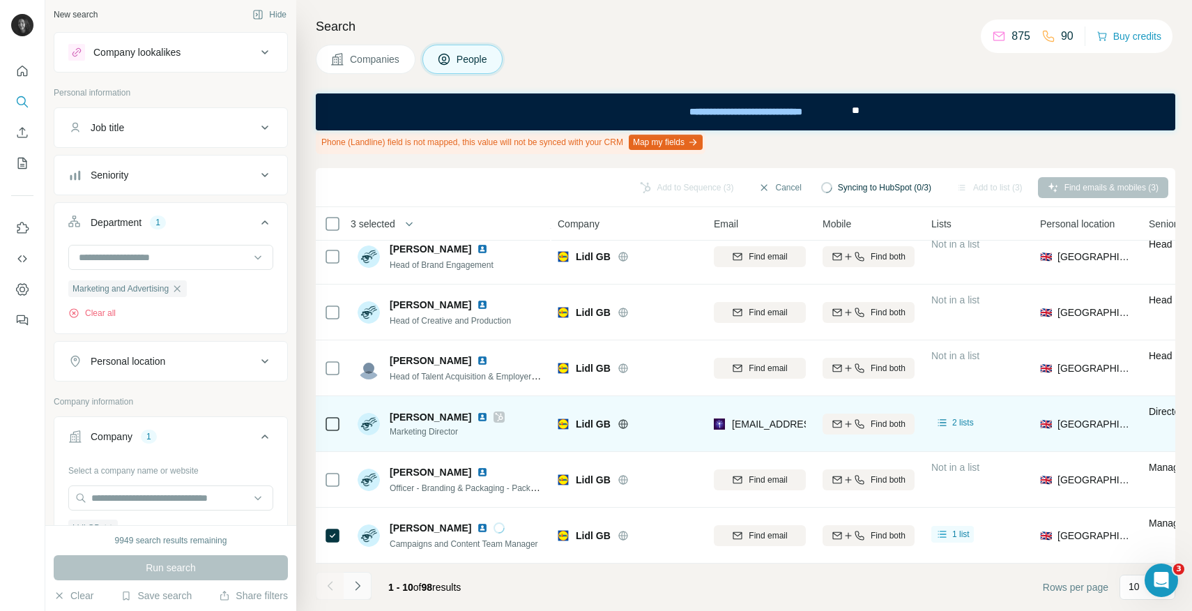
click at [360, 585] on icon "Navigate to next page" at bounding box center [357, 585] width 5 height 9
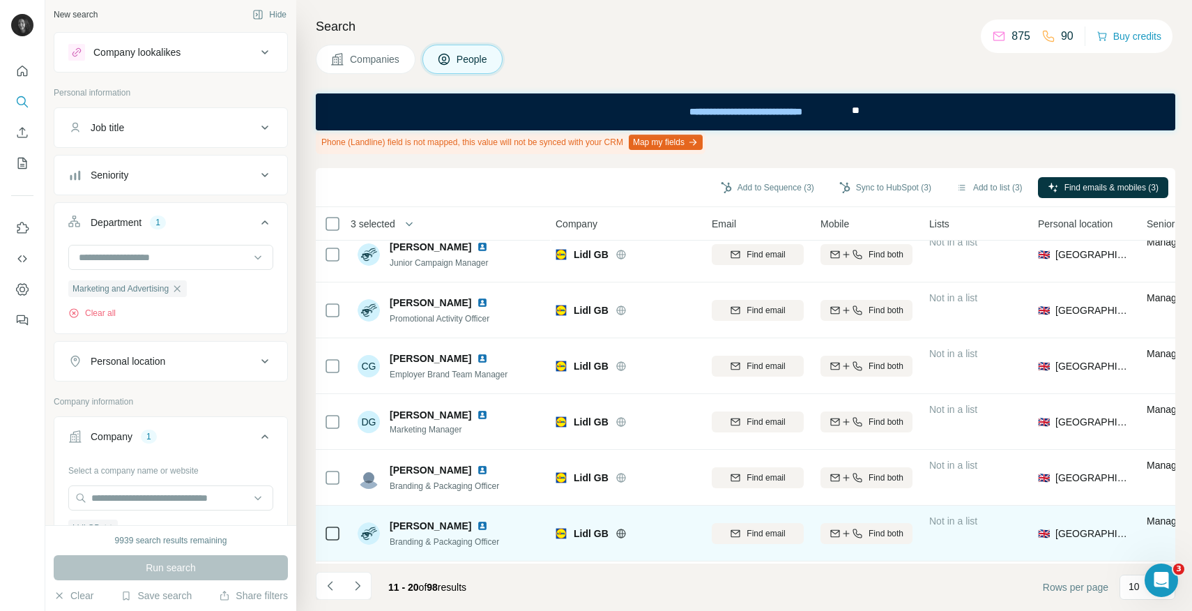
scroll to position [0, 3]
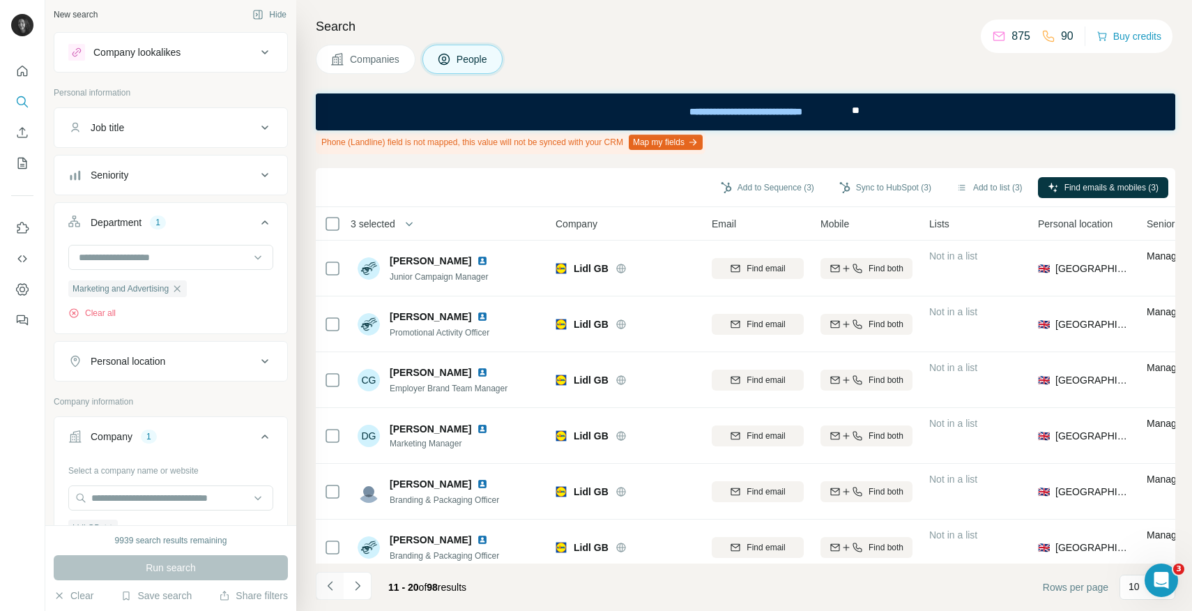
click at [330, 592] on icon "Navigate to previous page" at bounding box center [330, 586] width 14 height 14
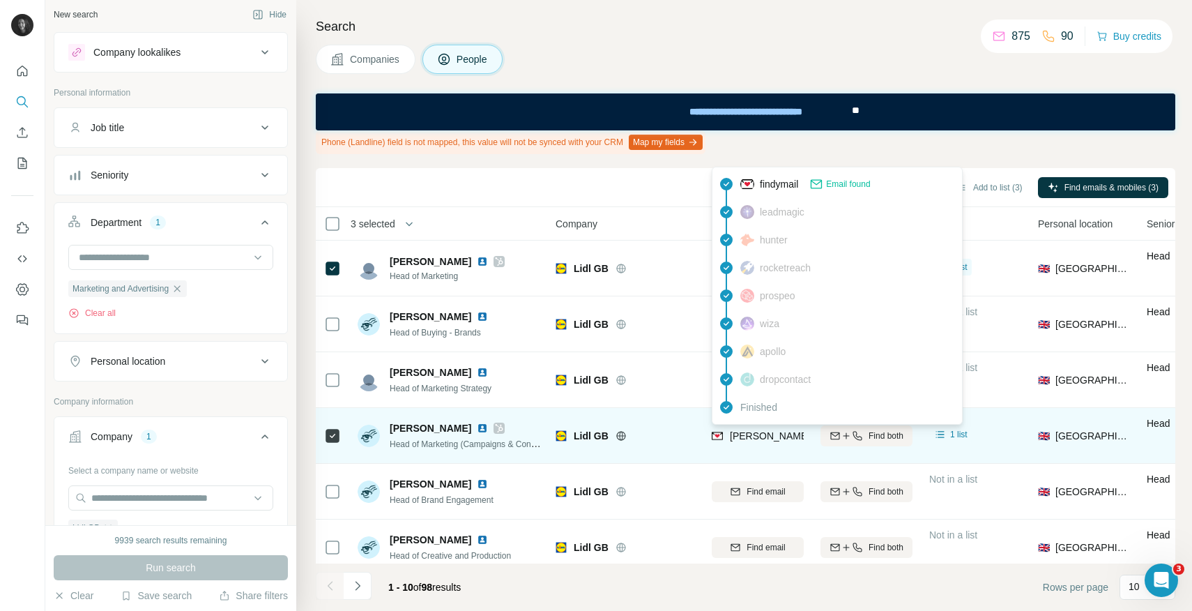
click at [760, 436] on span "[PERSON_NAME][EMAIL_ADDRESS][PERSON_NAME][DOMAIN_NAME]" at bounding box center [893, 435] width 326 height 11
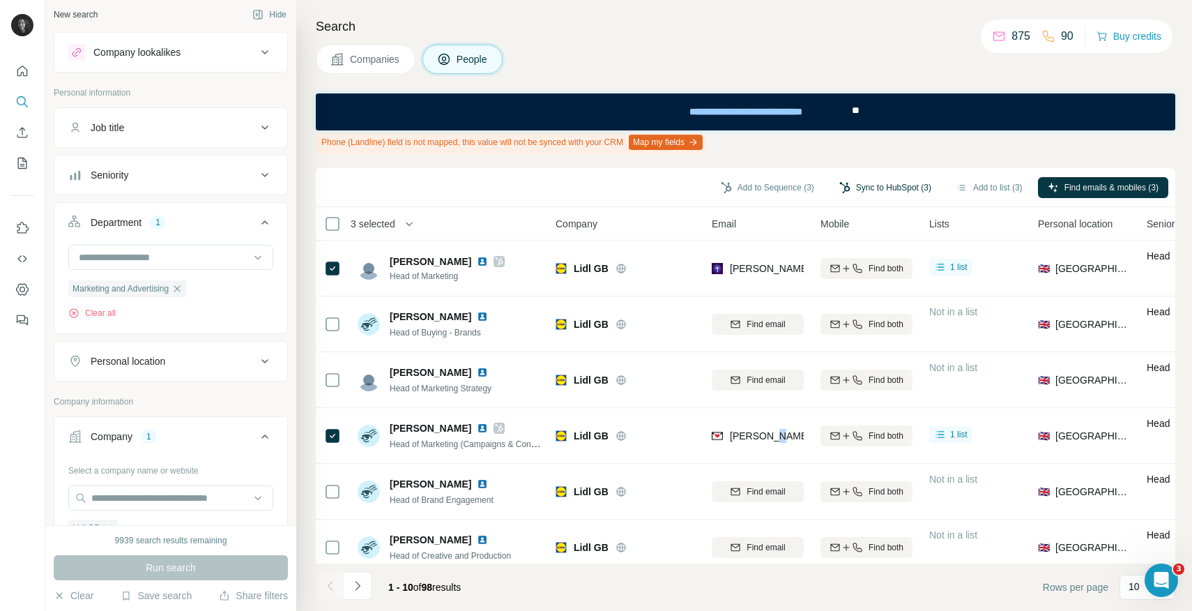
click at [890, 188] on button "Sync to HubSpot (3)" at bounding box center [885, 187] width 112 height 21
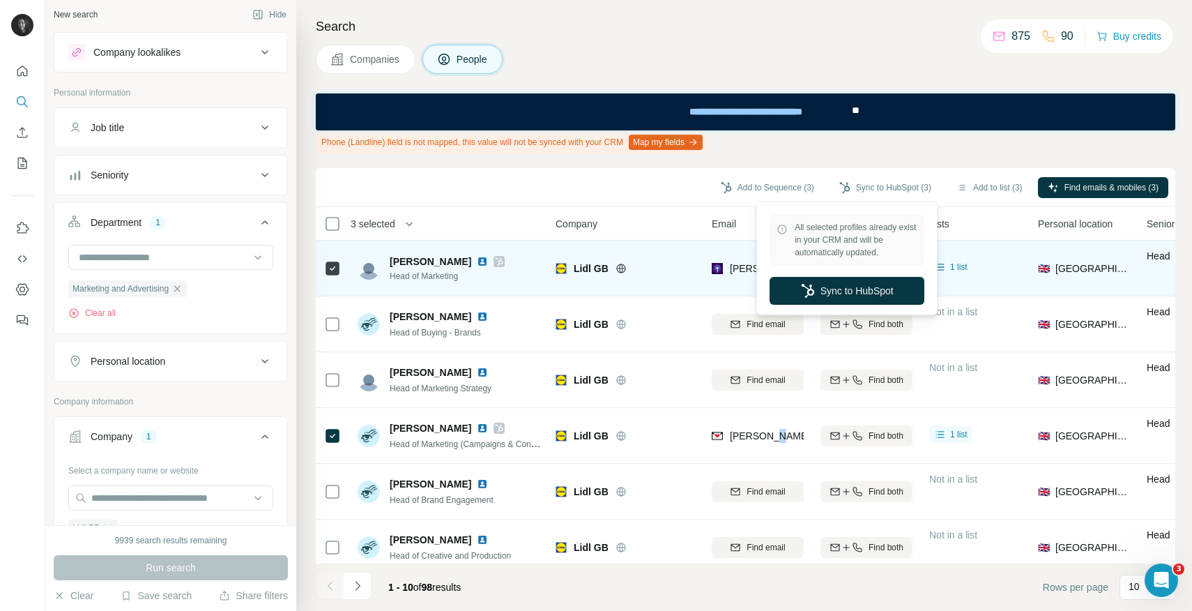
drag, startPoint x: 874, startPoint y: 286, endPoint x: 843, endPoint y: 282, distance: 31.1
click at [874, 286] on button "Sync to HubSpot" at bounding box center [846, 291] width 155 height 28
